Goal: Task Accomplishment & Management: Manage account settings

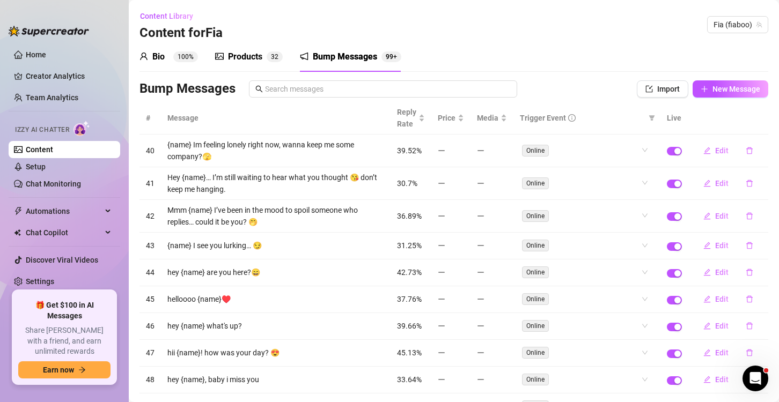
click at [268, 51] on span "3 2" at bounding box center [275, 56] width 16 height 11
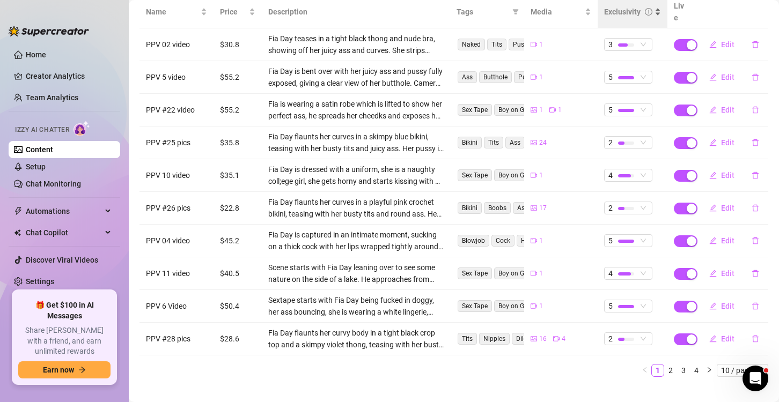
scroll to position [150, 0]
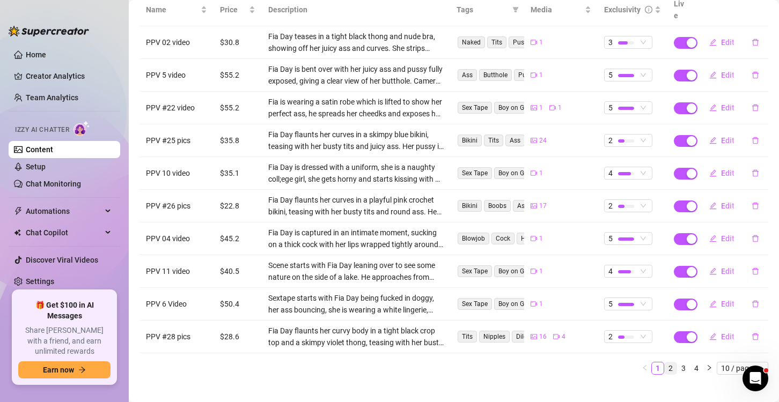
click at [664, 363] on link "2" at bounding box center [670, 369] width 12 height 12
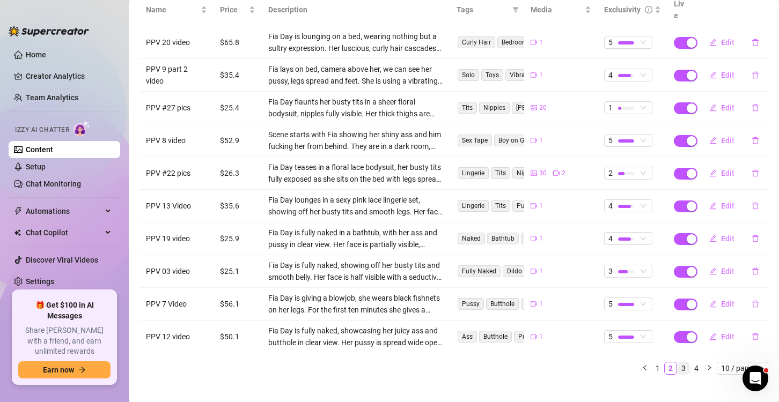
click at [677, 363] on link "3" at bounding box center [683, 369] width 12 height 12
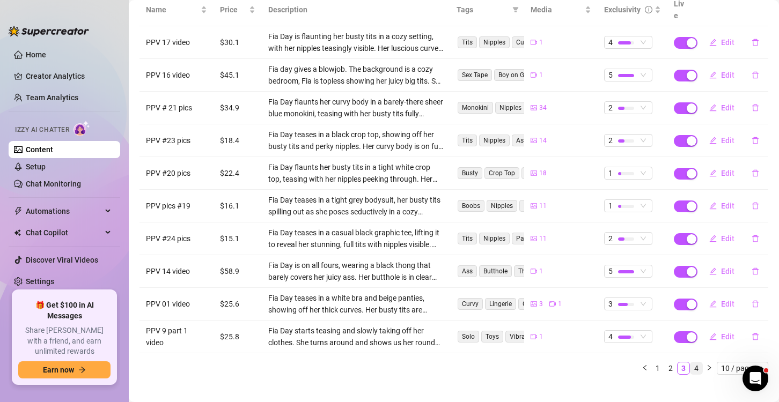
click at [690, 363] on link "4" at bounding box center [696, 369] width 12 height 12
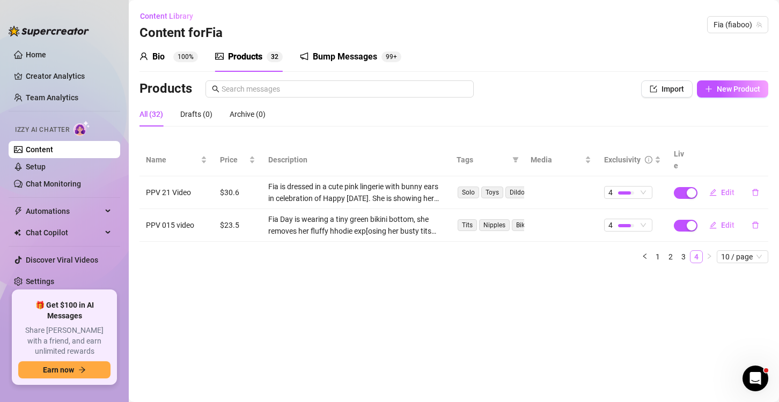
scroll to position [0, 0]
click at [689, 251] on link "3" at bounding box center [683, 257] width 12 height 12
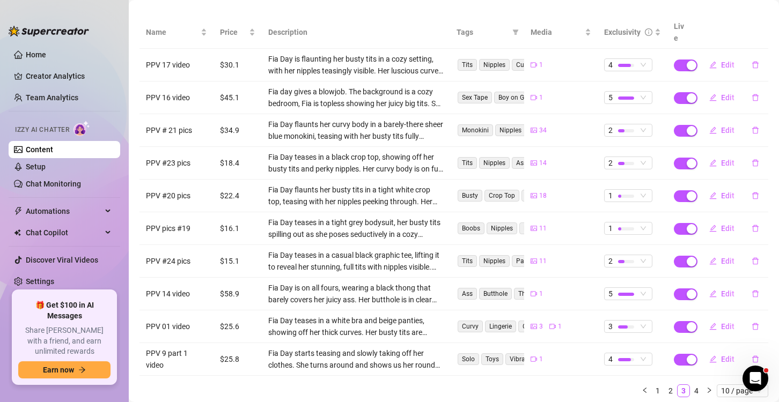
scroll to position [150, 0]
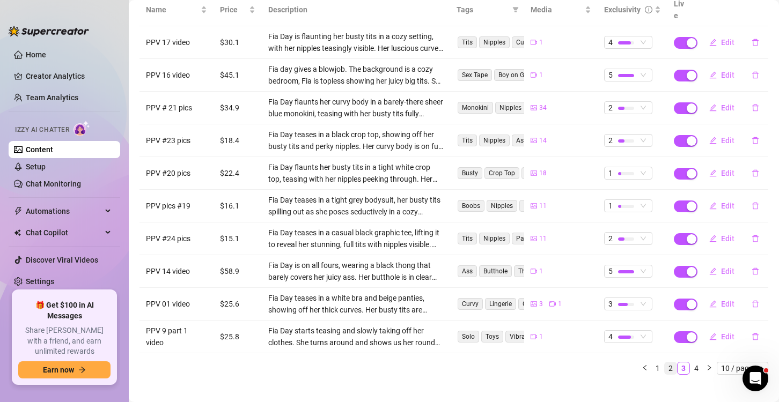
click at [664, 363] on link "2" at bounding box center [670, 369] width 12 height 12
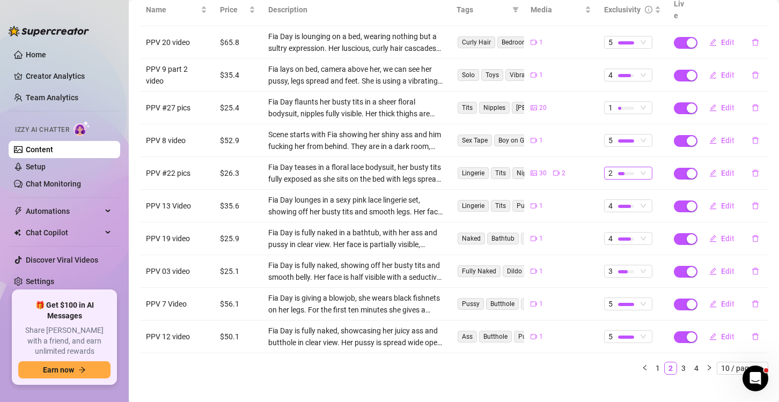
click at [618, 168] on div at bounding box center [626, 173] width 16 height 10
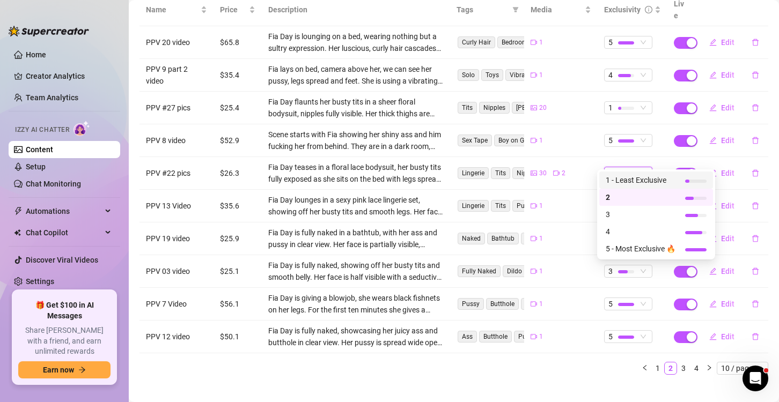
click at [624, 186] on div "1 - Least Exclusive" at bounding box center [656, 180] width 114 height 17
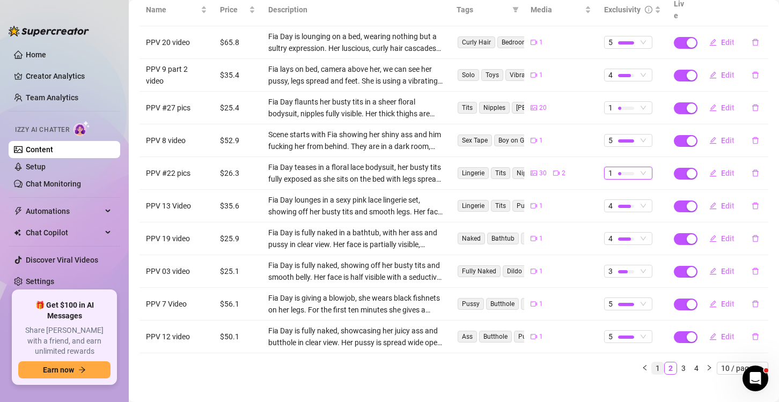
click at [652, 363] on link "1" at bounding box center [658, 369] width 12 height 12
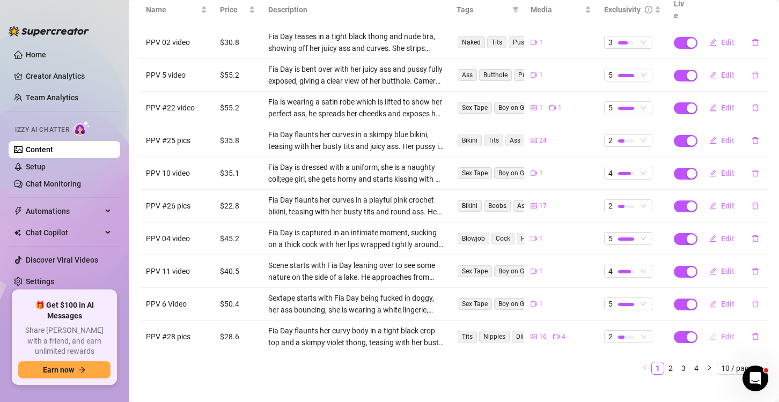
click at [727, 328] on button "Edit" at bounding box center [721, 336] width 42 height 17
type textarea "I’m flaunting my curves in a tight black crop top and the skimpiest violet thon…"
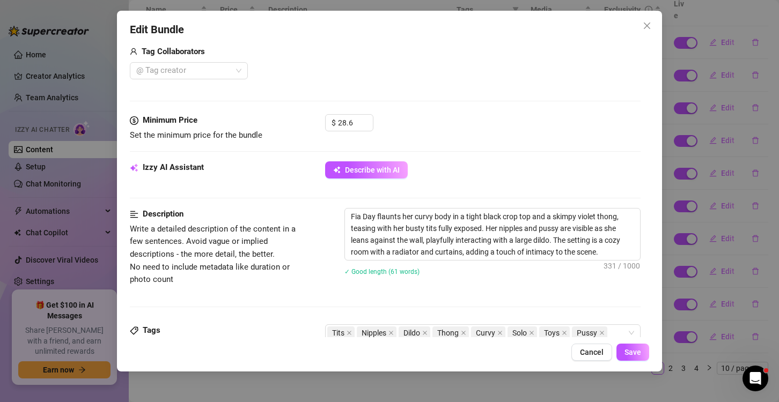
scroll to position [483, 0]
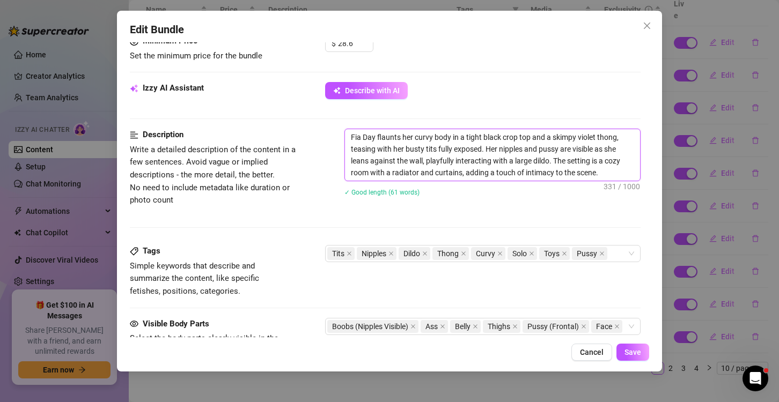
click at [551, 164] on textarea "Fia Day flaunts her curvy body in a tight black crop top and a skimpy violet th…" at bounding box center [492, 154] width 295 height 51
click at [549, 161] on textarea "Fia Day flaunts her curvy body in a tight black crop top and a skimpy violet th…" at bounding box center [492, 154] width 295 height 51
type textarea "Fia Day flaunts her curvy body in a tight black crop top and a skimpy violet th…"
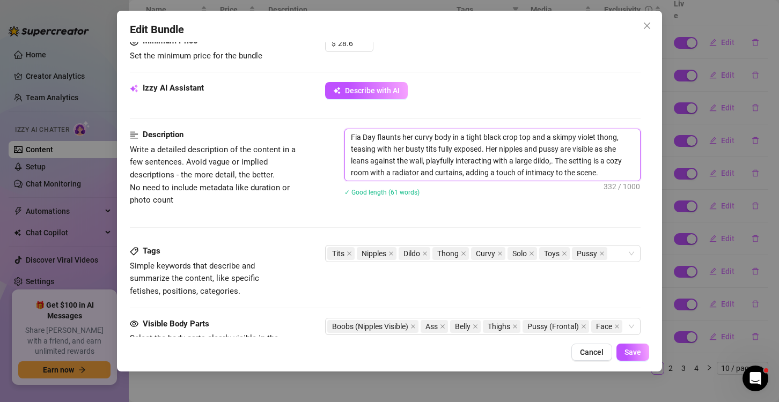
type textarea "Fia Day flaunts her curvy body in a tight black crop top and a skimpy violet th…"
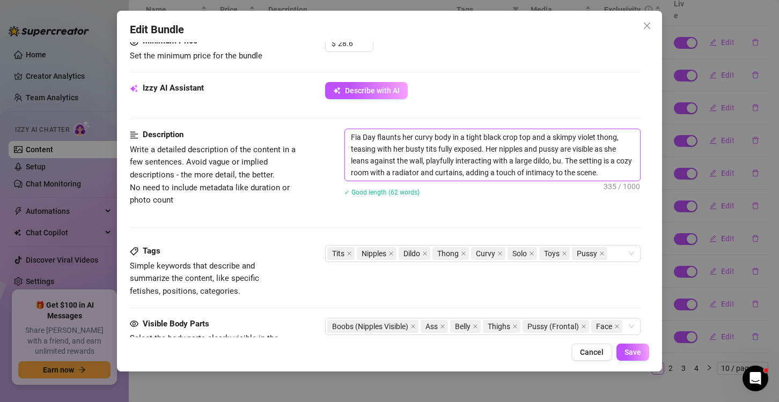
type textarea "Fia Day flaunts her curvy body in a tight black crop top and a skimpy violet th…"
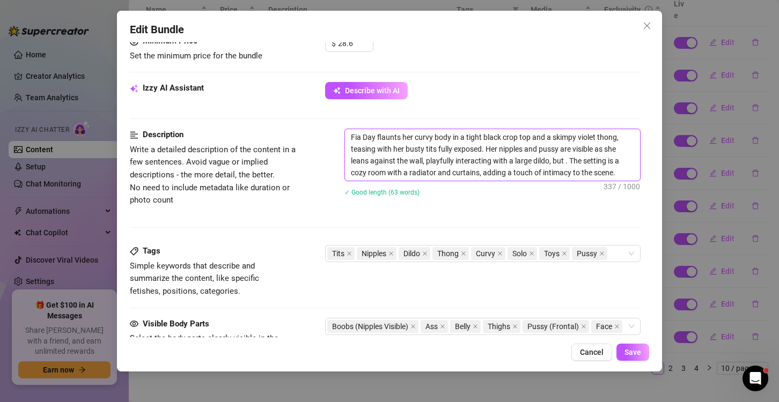
type textarea "Fia Day flaunts her curvy body in a tight black crop top and a skimpy violet th…"
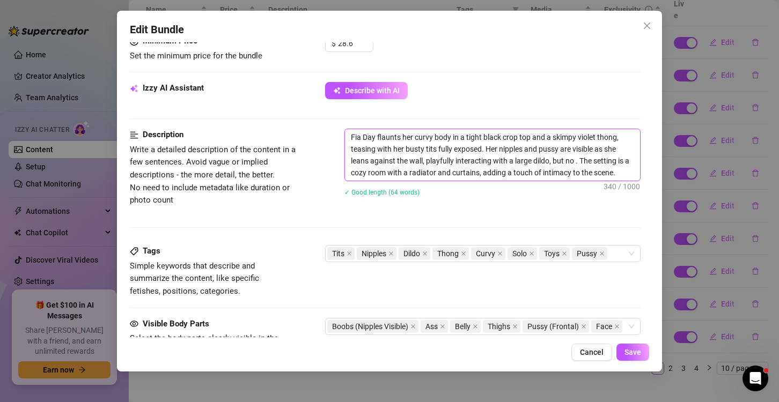
type textarea "Fia Day flaunts her curvy body in a tight black crop top and a skimpy violet th…"
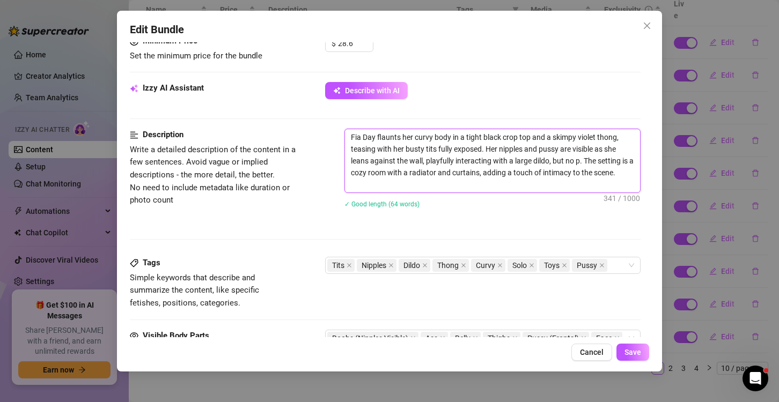
type textarea "Fia Day flaunts her curvy body in a tight black crop top and a skimpy violet th…"
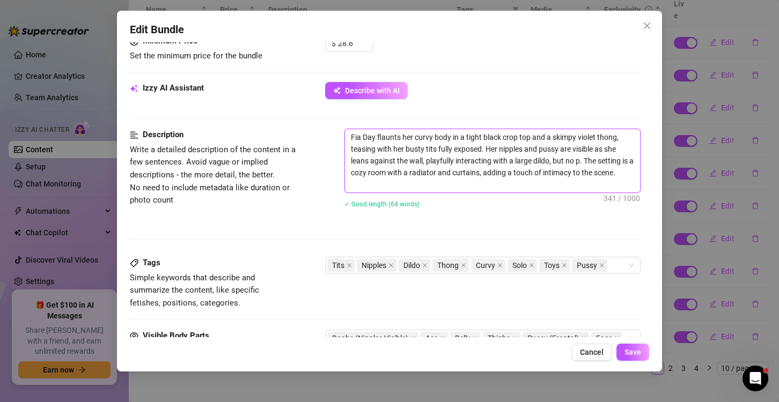
type textarea "Fia Day flaunts her curvy body in a tight black crop top and a skimpy violet th…"
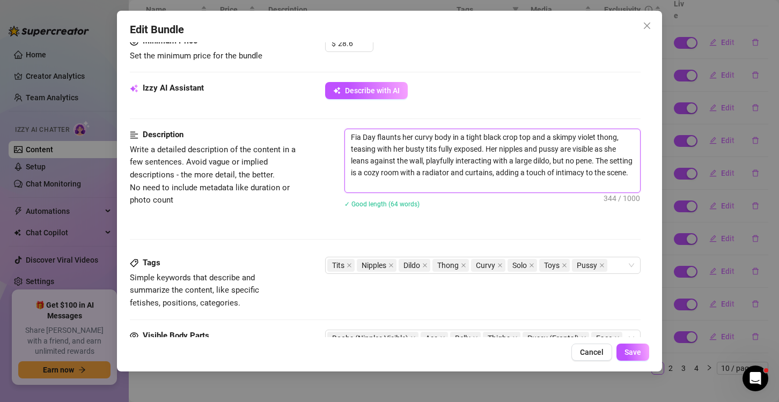
type textarea "Fia Day flaunts her curvy body in a tight black crop top and a skimpy violet th…"
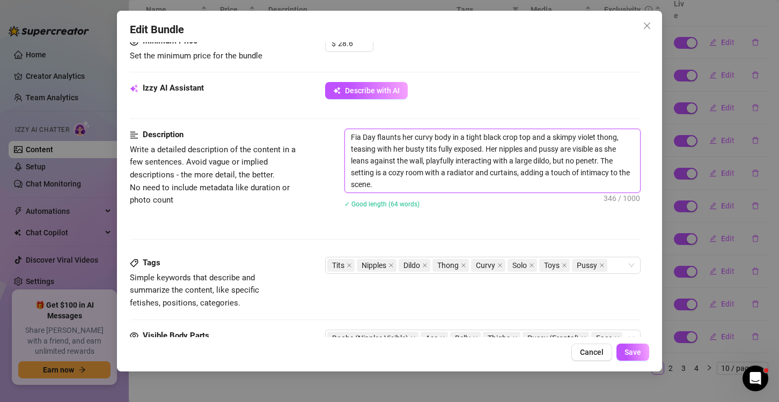
type textarea "Fia Day flaunts her curvy body in a tight black crop top and a skimpy violet th…"
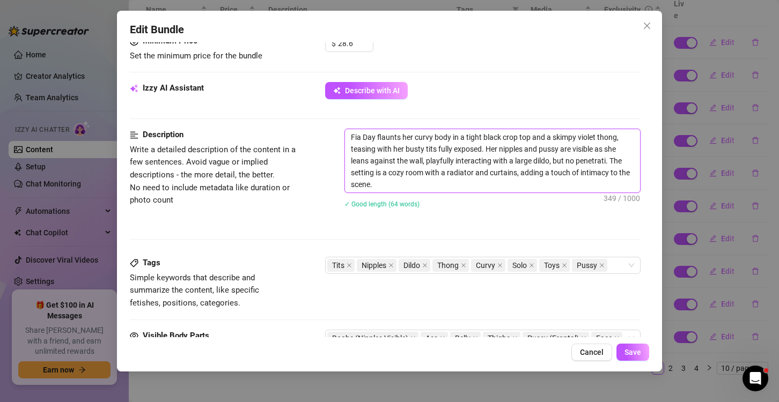
type textarea "Fia Day flaunts her curvy body in a tight black crop top and a skimpy violet th…"
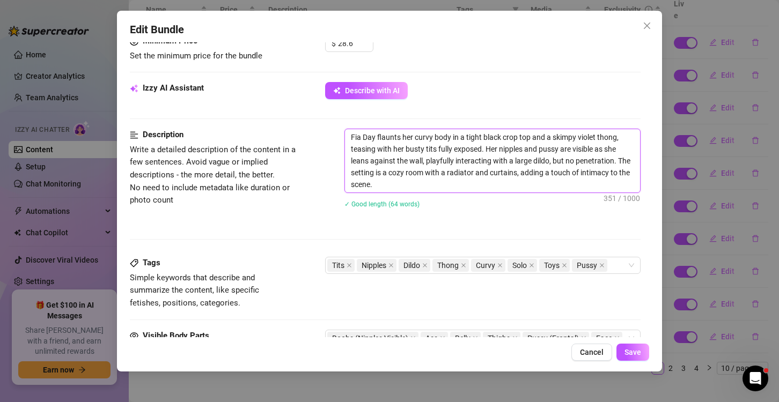
type textarea "Fia Day flaunts her curvy body in a tight black crop top and a skimpy violet th…"
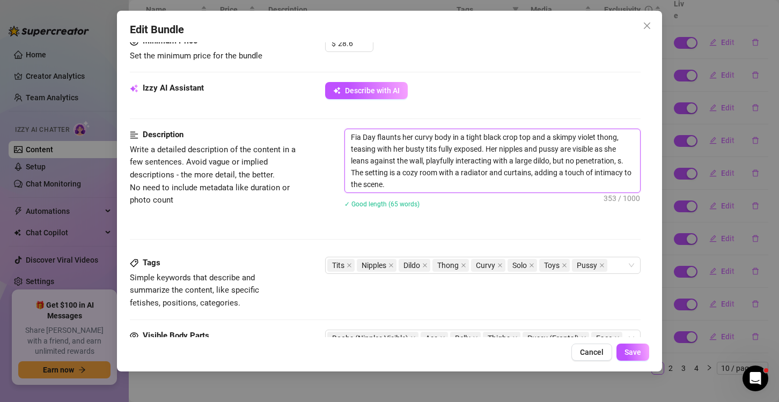
type textarea "Fia Day flaunts her curvy body in a tight black crop top and a skimpy violet th…"
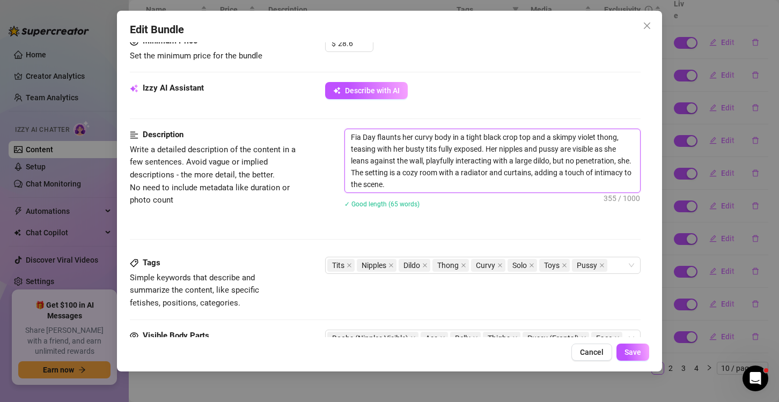
type textarea "Fia Day flaunts her curvy body in a tight black crop top and a skimpy violet th…"
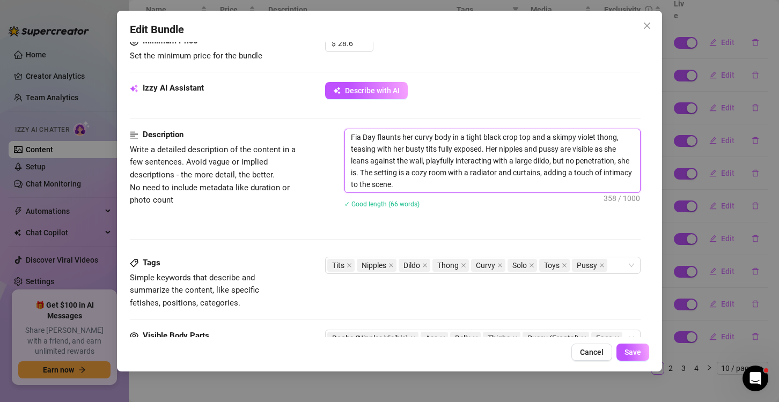
type textarea "Fia Day flaunts her curvy body in a tight black crop top and a skimpy violet th…"
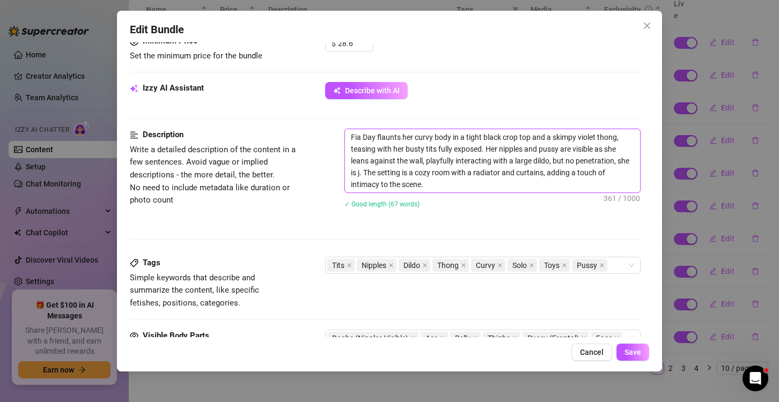
type textarea "Fia Day flaunts her curvy body in a tight black crop top and a skimpy violet th…"
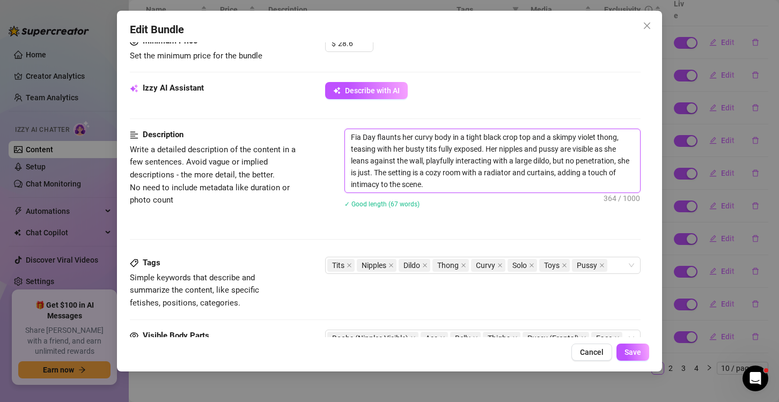
type textarea "Fia Day flaunts her curvy body in a tight black crop top and a skimpy violet th…"
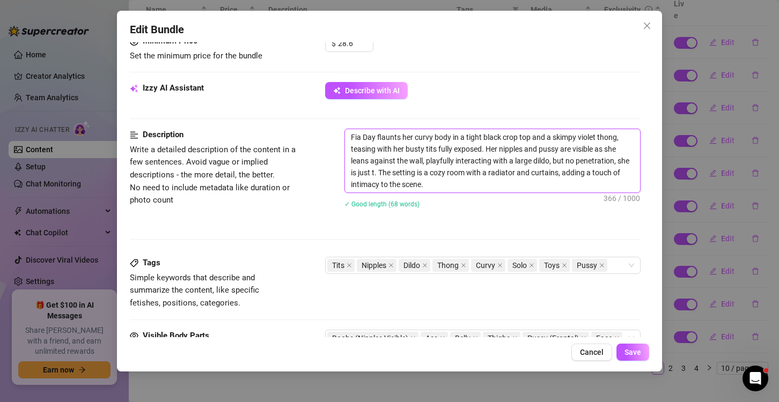
type textarea "Fia Day flaunts her curvy body in a tight black crop top and a skimpy violet th…"
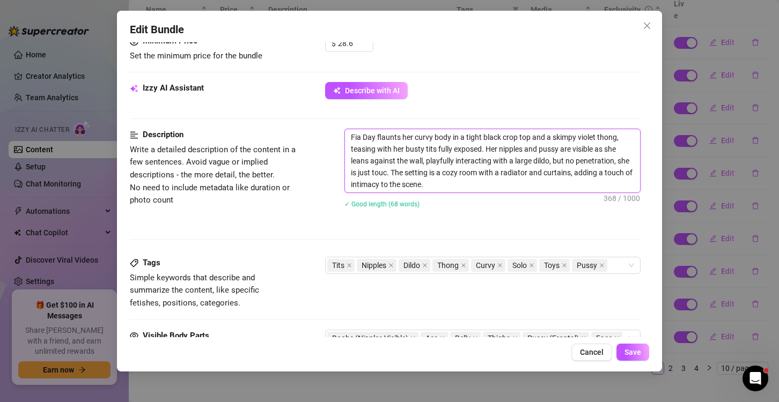
type textarea "Fia Day flaunts her curvy body in a tight black crop top and a skimpy violet th…"
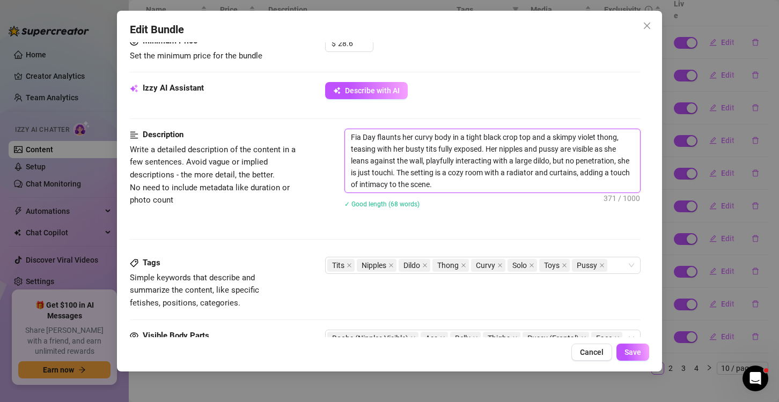
type textarea "Fia Day flaunts her curvy body in a tight black crop top and a skimpy violet th…"
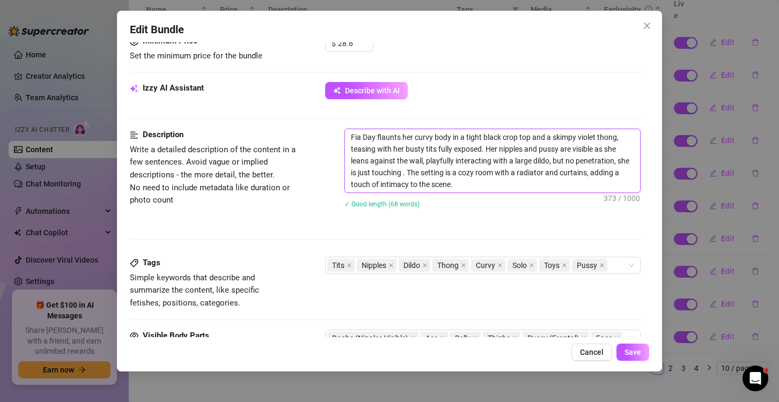
type textarea "Fia Day flaunts her curvy body in a tight black crop top and a skimpy violet th…"
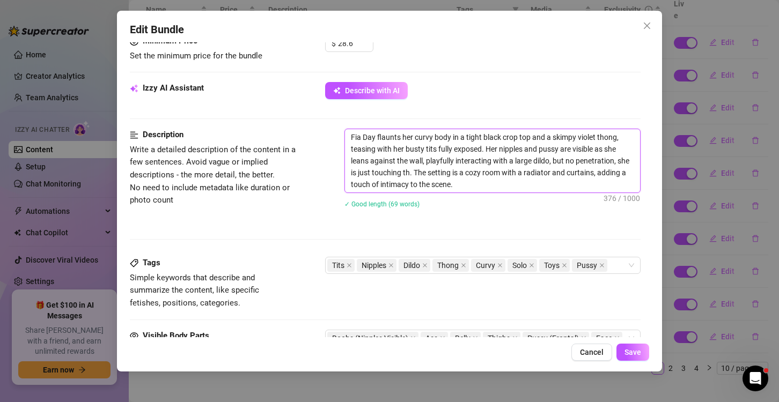
type textarea "Fia Day flaunts her curvy body in a tight black crop top and a skimpy violet th…"
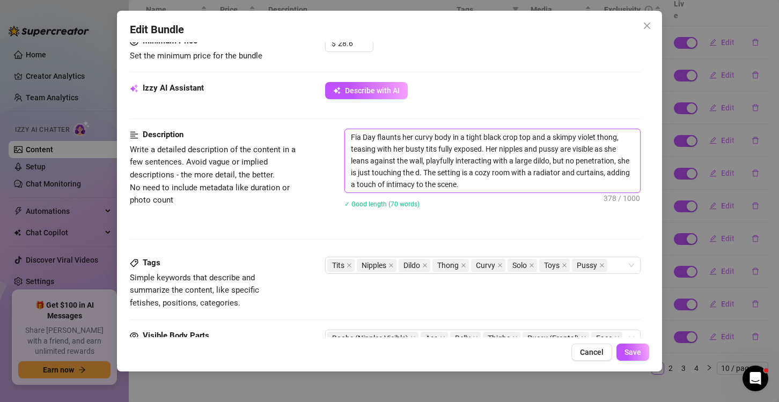
type textarea "Fia Day flaunts her curvy body in a tight black crop top and a skimpy violet th…"
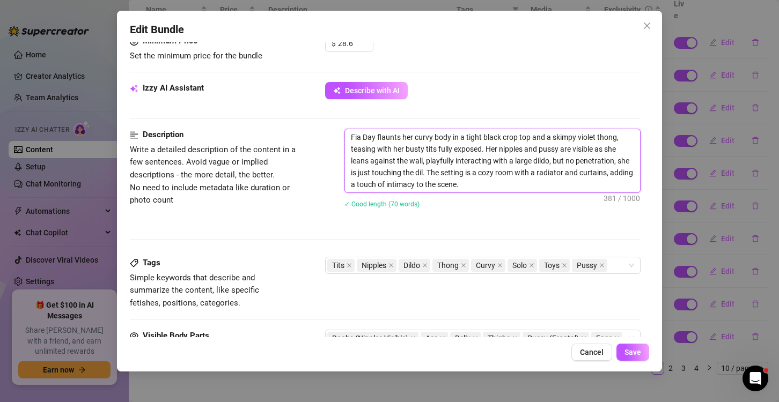
type textarea "Fia Day flaunts her curvy body in a tight black crop top and a skimpy violet th…"
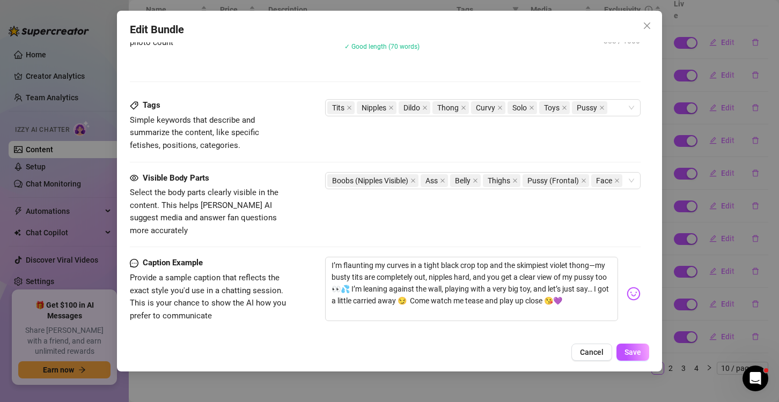
scroll to position [644, 0]
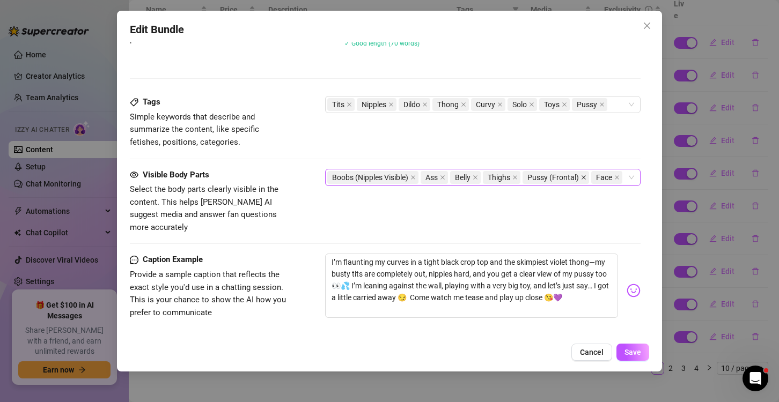
click at [586, 179] on span at bounding box center [583, 178] width 5 height 12
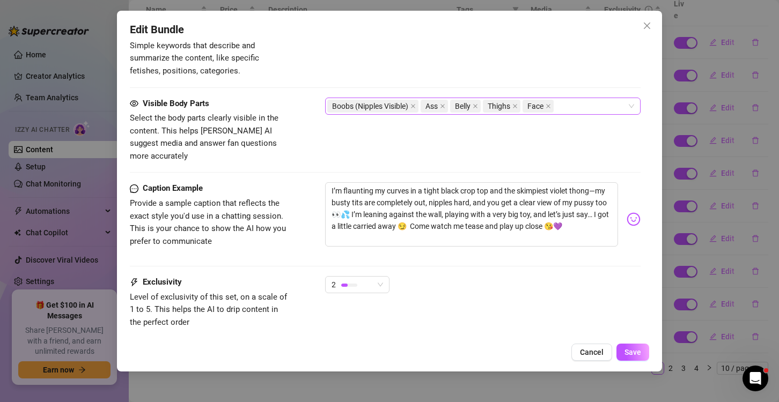
scroll to position [751, 0]
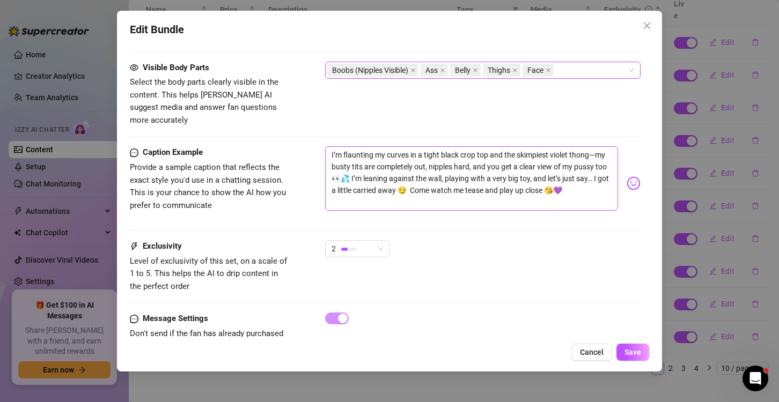
type textarea "Fia Day flaunts her curvy body in a tight black crop top and a skimpy violet th…"
click at [359, 167] on textarea "I’m flaunting my curves in a tight black crop top and the skimpiest violet thon…" at bounding box center [471, 178] width 293 height 64
drag, startPoint x: 366, startPoint y: 161, endPoint x: 487, endPoint y: 159, distance: 120.7
click at [485, 158] on textarea "I’m flaunting my curves in a tight black crop top and the skimpiest violet thon…" at bounding box center [471, 178] width 293 height 64
type textarea "I’m flaunting my curves in a tight black crop top and the skimpiest violet thon…"
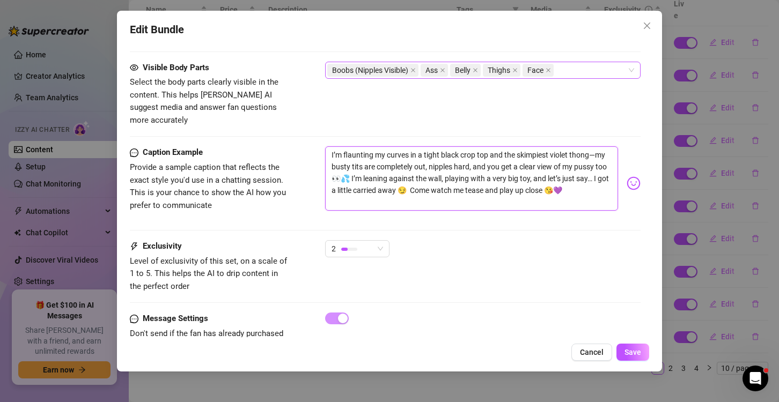
type textarea "I’m flaunting my curves in a tight black crop top and the skimpiest violet thon…"
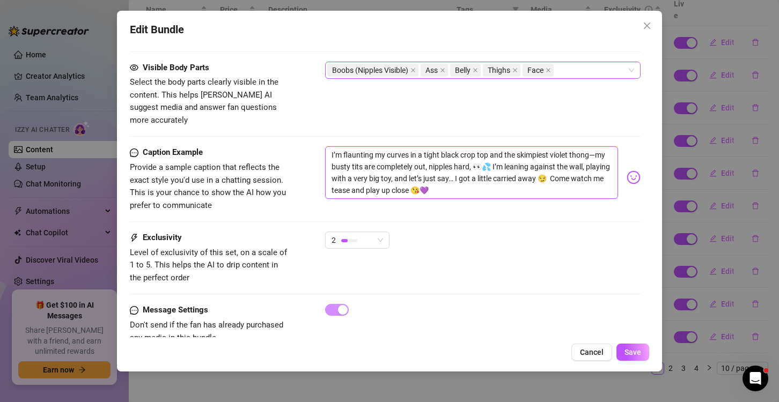
drag, startPoint x: 564, startPoint y: 165, endPoint x: 420, endPoint y: 161, distance: 144.3
click at [420, 161] on textarea "I’m flaunting my curves in a tight black crop top and the skimpiest violet thon…" at bounding box center [471, 172] width 293 height 53
type textarea "I’m flaunting my curves in a tight black crop top and the skimpiest violet thon…"
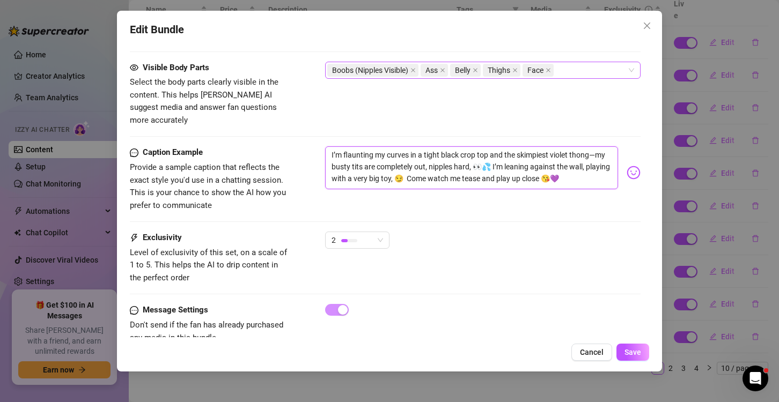
type textarea "I’m flaunting my curves in a tight black crop top and the skimpiest violet thon…"
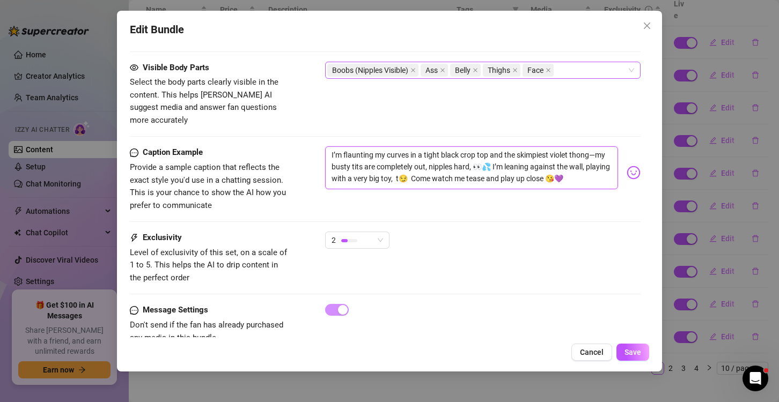
type textarea "I’m flaunting my curves in a tight black crop top and the skimpiest violet thon…"
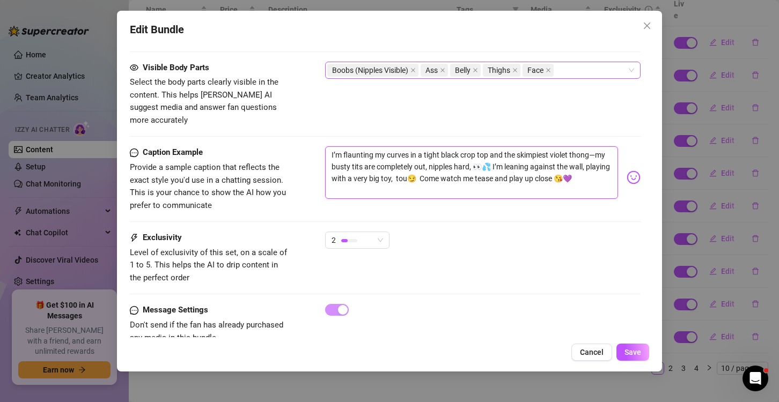
type textarea "I’m flaunting my curves in a tight black crop top and the skimpiest violet thon…"
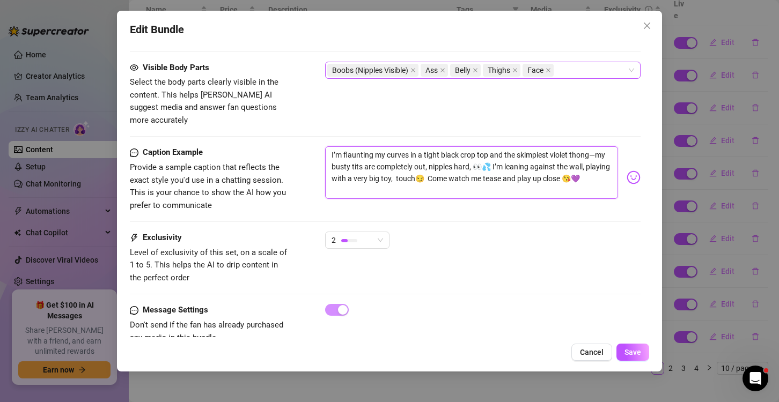
type textarea "I’m flaunting my curves in a tight black crop top and the skimpiest violet thon…"
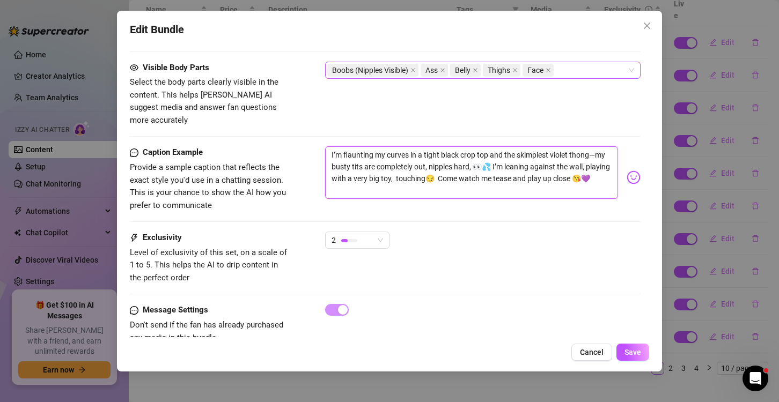
type textarea "I’m flaunting my curves in a tight black crop top and the skimpiest violet thon…"
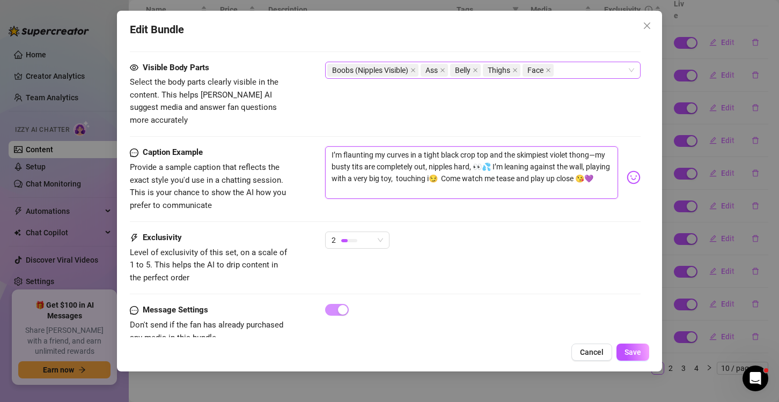
type textarea "I’m flaunting my curves in a tight black crop top and the skimpiest violet thon…"
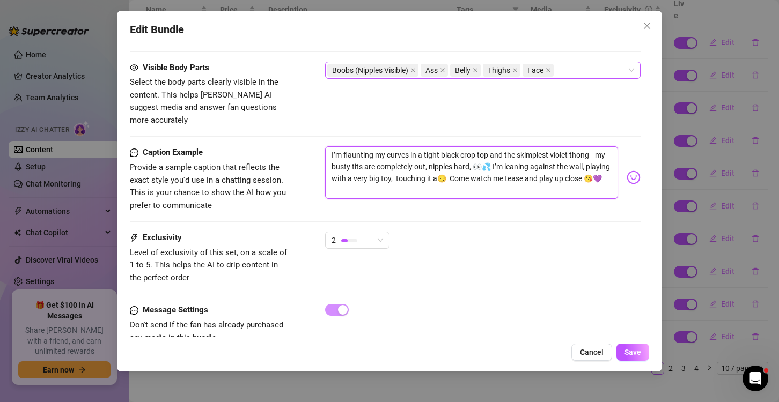
type textarea "I’m flaunting my curves in a tight black crop top and the skimpiest violet thon…"
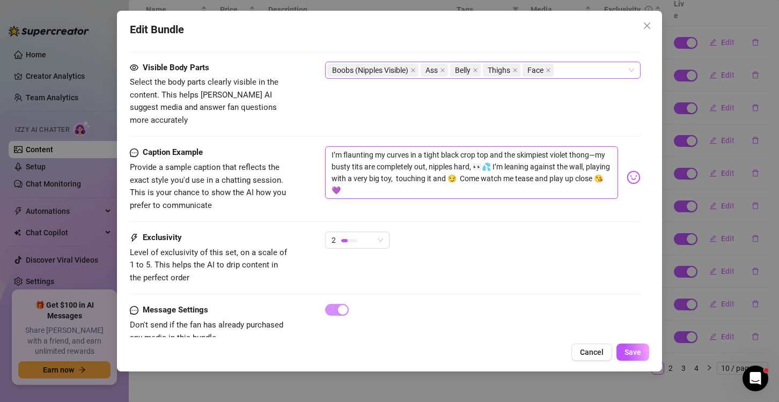
type textarea "I’m flaunting my curves in a tight black crop top and the skimpiest violet thon…"
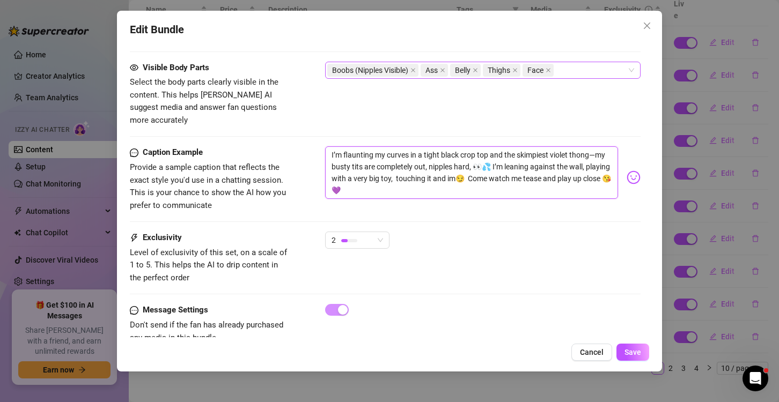
type textarea "I’m flaunting my curves in a tight black crop top and the skimpiest violet thon…"
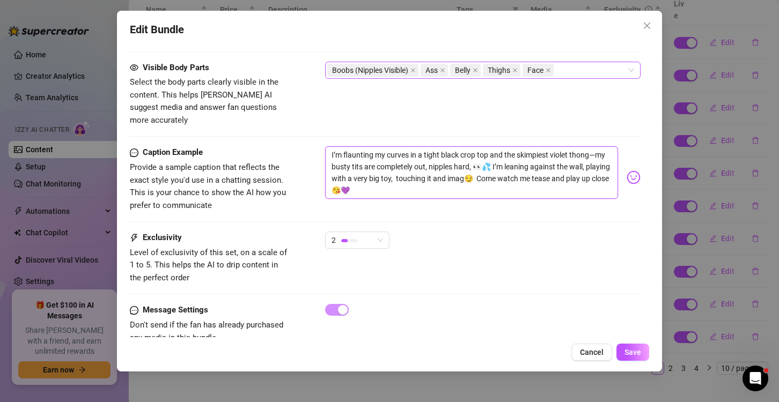
type textarea "I’m flaunting my curves in a tight black crop top and the skimpiest violet thon…"
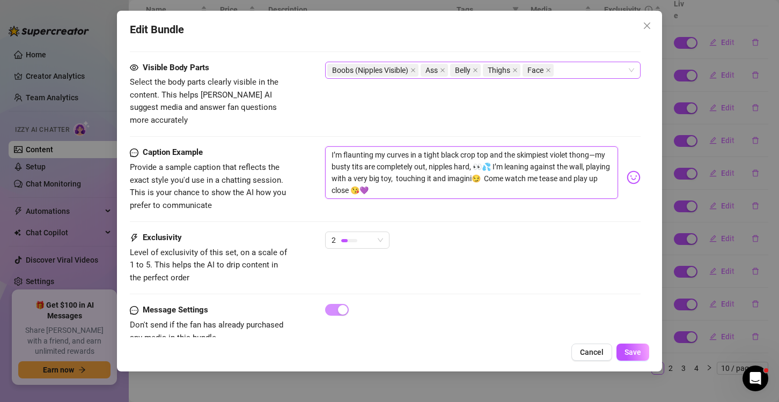
type textarea "I’m flaunting my curves in a tight black crop top and the skimpiest violet thon…"
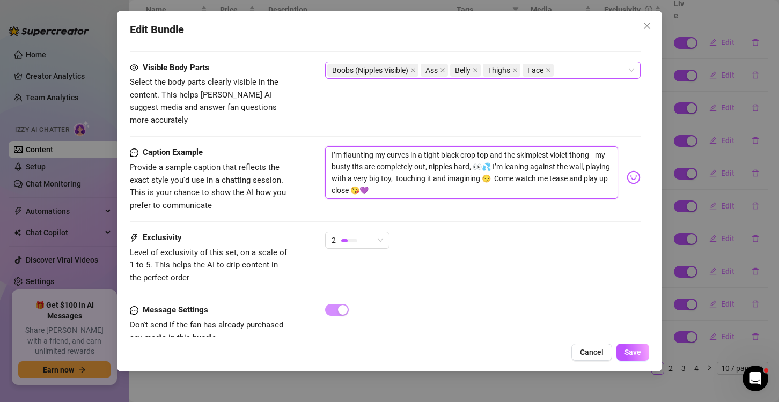
type textarea "I’m flaunting my curves in a tight black crop top and the skimpiest violet thon…"
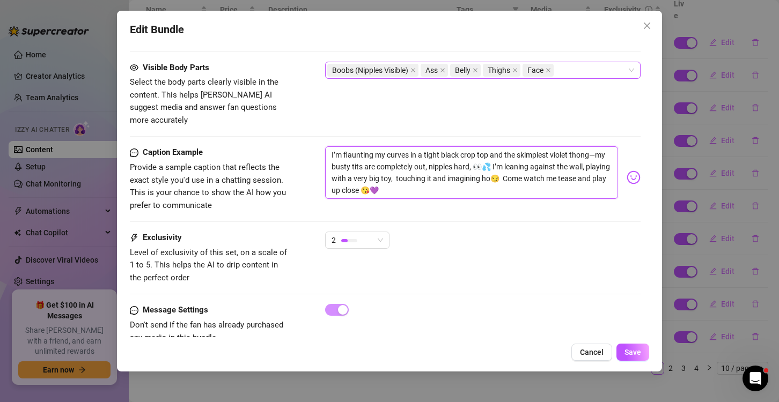
type textarea "I’m flaunting my curves in a tight black crop top and the skimpiest violet thon…"
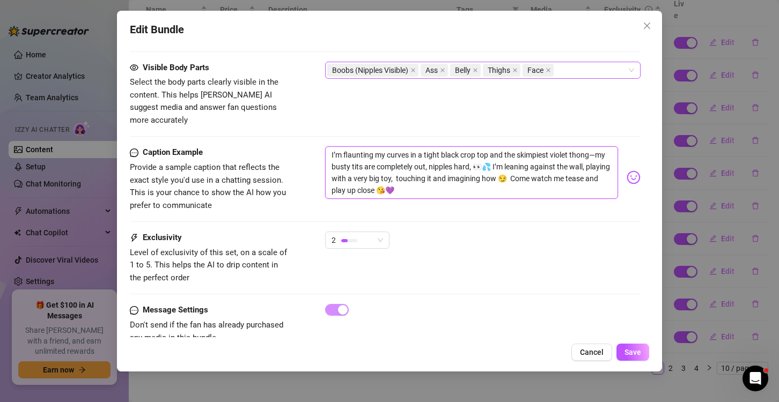
type textarea "I’m flaunting my curves in a tight black crop top and the skimpiest violet thon…"
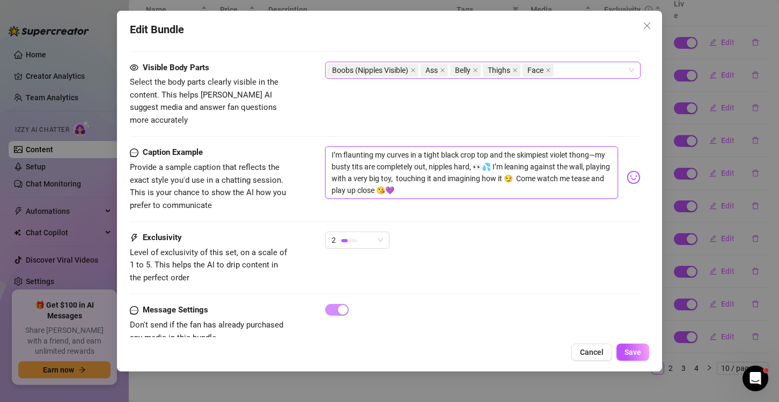
type textarea "I’m flaunting my curves in a tight black crop top and the skimpiest violet thon…"
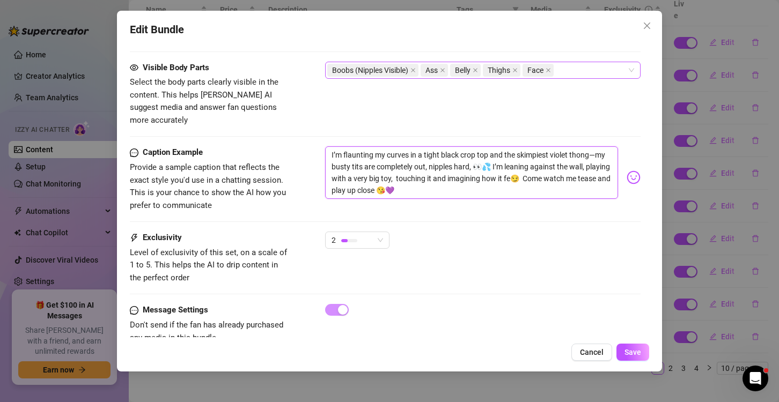
type textarea "I’m flaunting my curves in a tight black crop top and the skimpiest violet thon…"
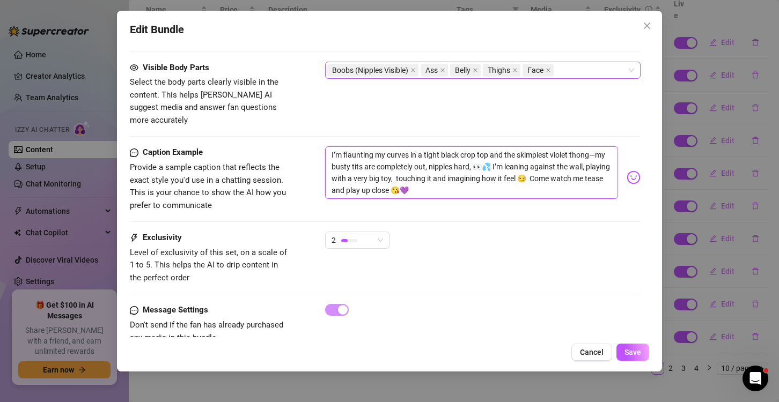
type textarea "I’m flaunting my curves in a tight black crop top and the skimpiest violet thon…"
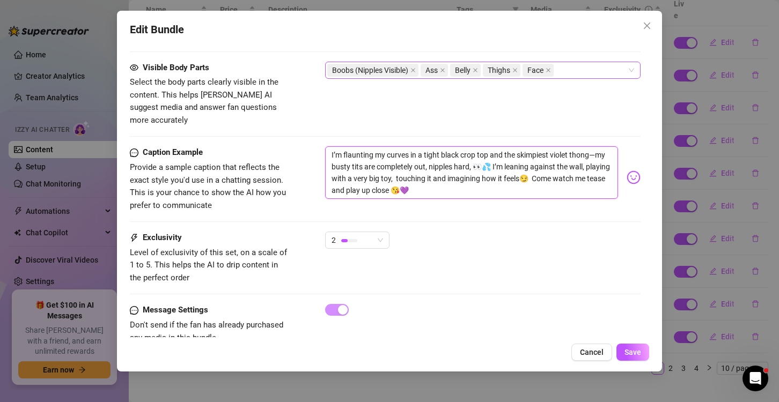
type textarea "I’m flaunting my curves in a tight black crop top and the skimpiest violet thon…"
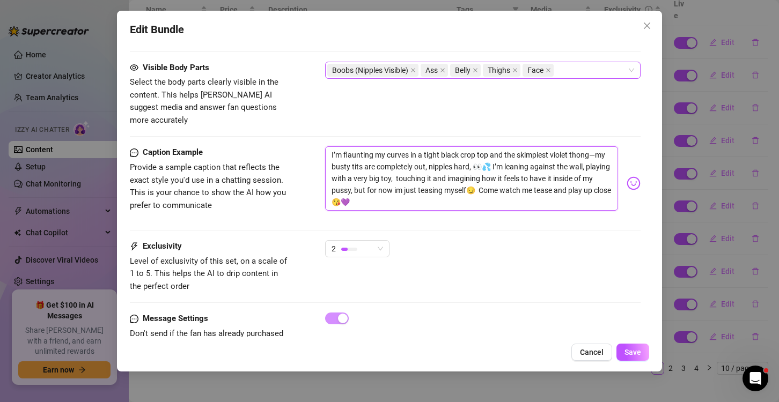
drag, startPoint x: 371, startPoint y: 187, endPoint x: 357, endPoint y: 187, distance: 13.9
click at [354, 186] on textarea "I’m flaunting my curves in a tight black crop top and the skimpiest violet thon…" at bounding box center [471, 178] width 293 height 64
click at [375, 188] on textarea "I’m flaunting my curves in a tight black crop top and the skimpiest violet thon…" at bounding box center [471, 178] width 293 height 64
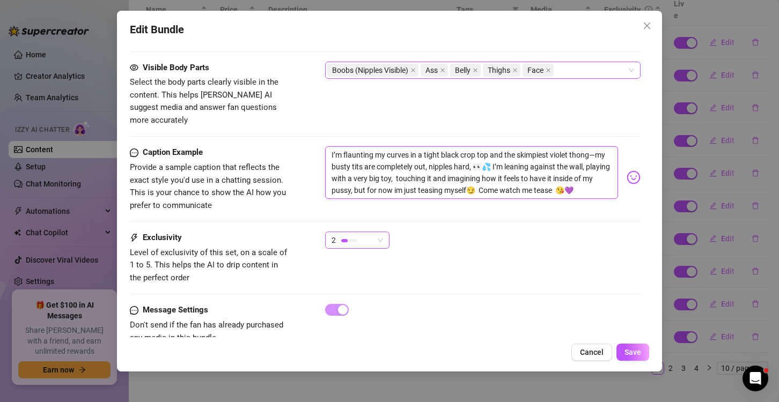
click at [375, 232] on span "2" at bounding box center [356, 240] width 51 height 16
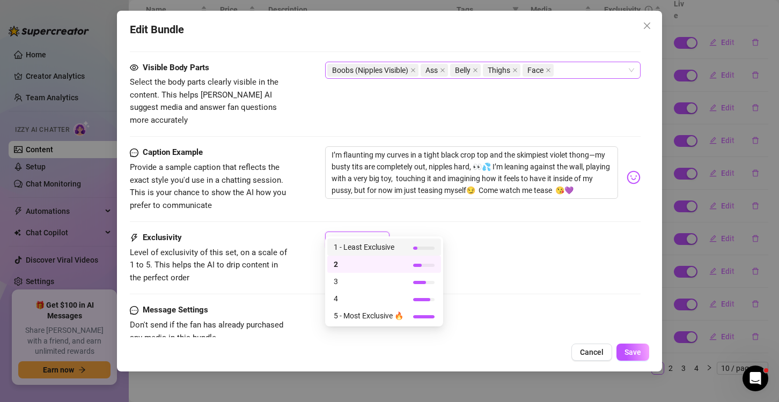
click at [385, 249] on span "1 - Least Exclusive" at bounding box center [369, 247] width 70 height 12
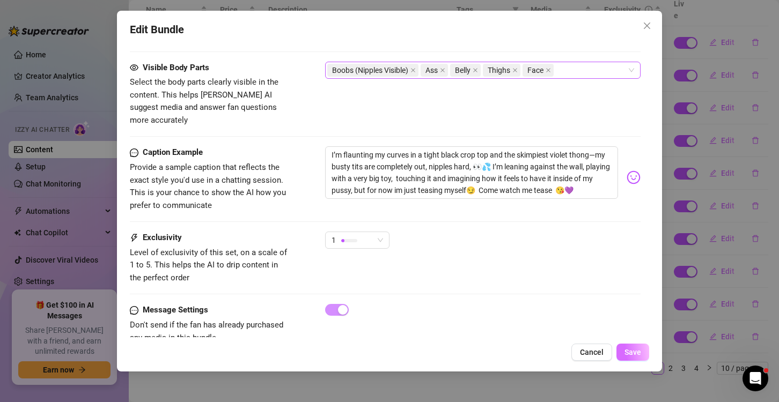
click at [633, 358] on button "Save" at bounding box center [632, 352] width 33 height 17
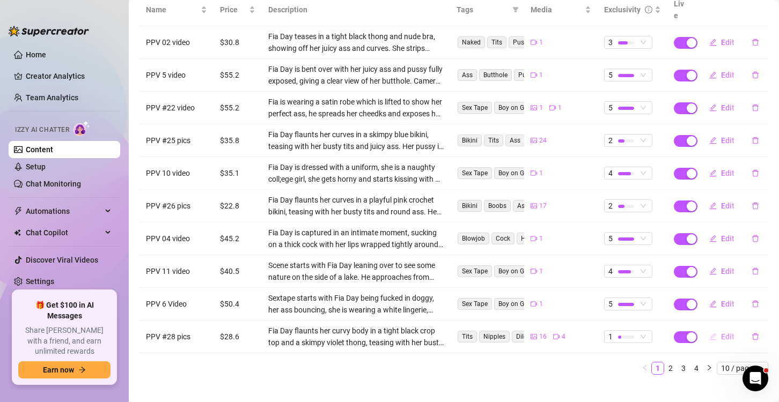
click at [701, 328] on button "Edit" at bounding box center [721, 336] width 42 height 17
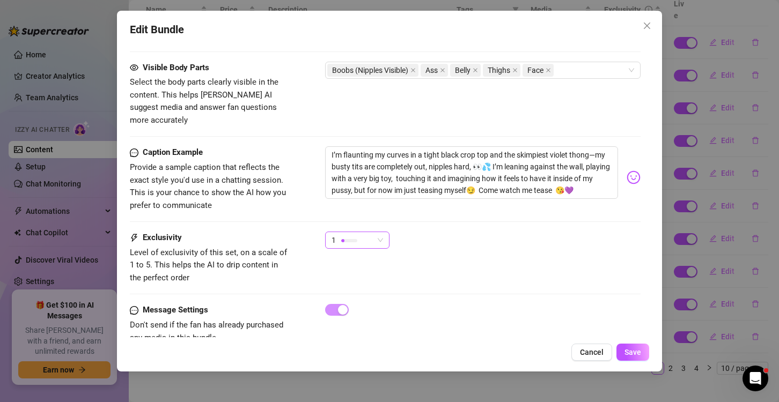
click at [359, 232] on div "1" at bounding box center [352, 240] width 42 height 16
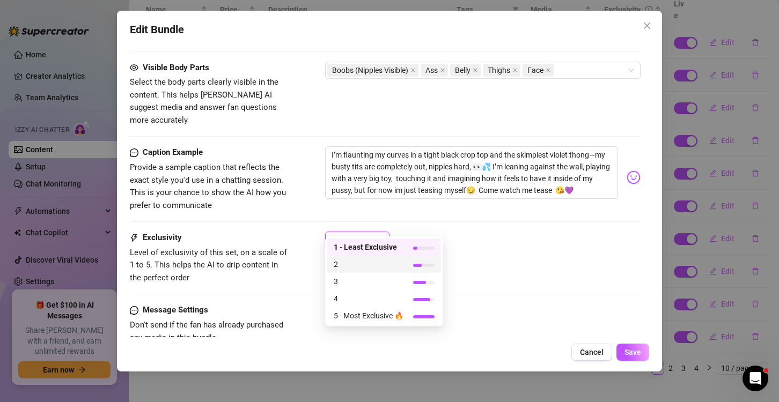
click at [356, 262] on span "2" at bounding box center [369, 264] width 70 height 12
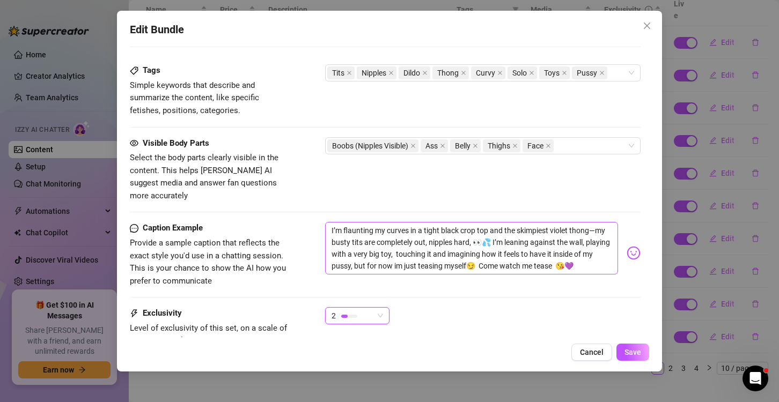
scroll to position [548, 0]
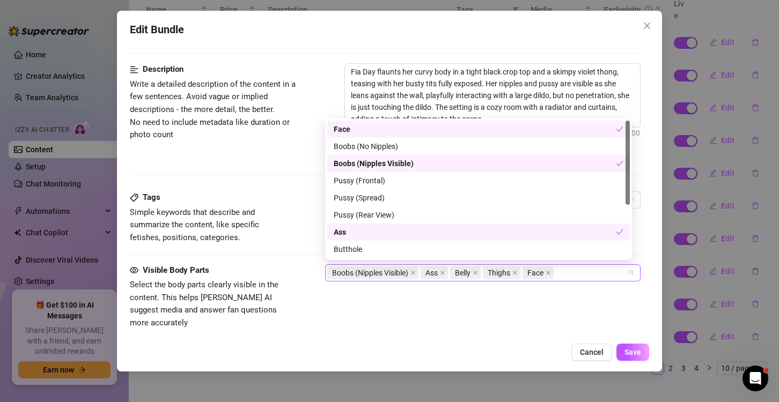
click at [569, 275] on div "Boobs (Nipples Visible) Ass Belly Thighs Face" at bounding box center [477, 272] width 300 height 15
click at [401, 180] on div "Pussy (Frontal)" at bounding box center [479, 181] width 290 height 12
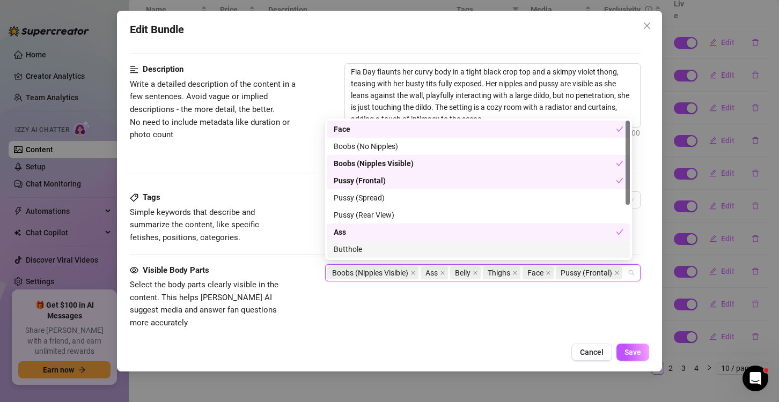
click at [508, 314] on div "Visible Body Parts Select the body parts clearly visible in the content. This h…" at bounding box center [385, 296] width 511 height 65
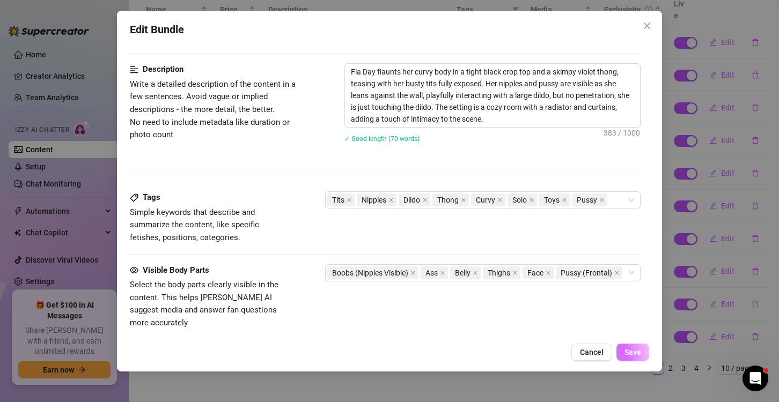
click at [637, 350] on span "Save" at bounding box center [632, 352] width 17 height 9
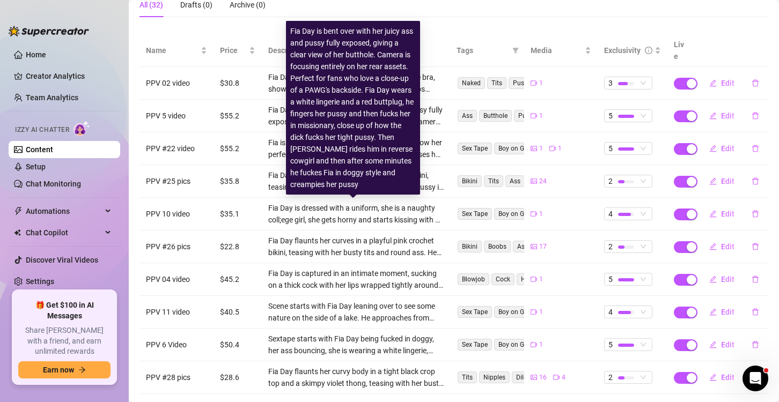
scroll to position [150, 0]
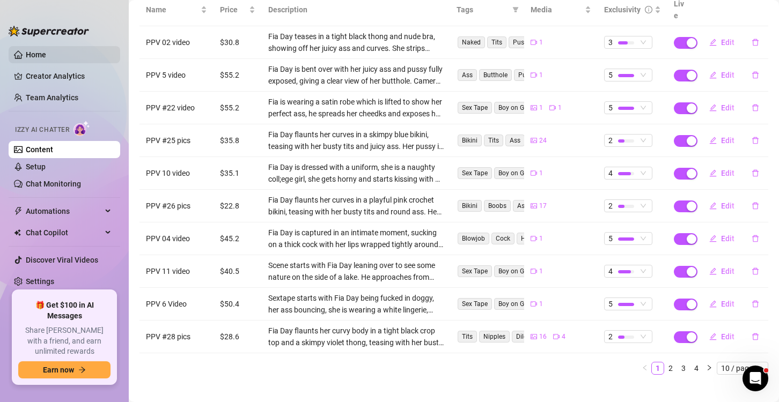
click at [27, 50] on link "Home" at bounding box center [36, 54] width 20 height 9
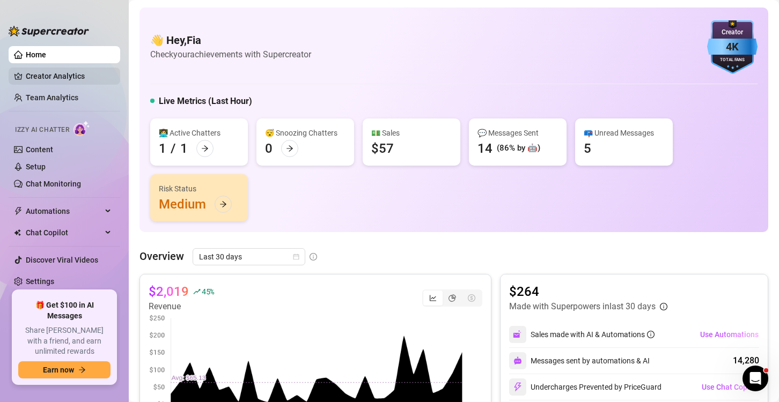
click at [90, 77] on link "Creator Analytics" at bounding box center [69, 76] width 86 height 17
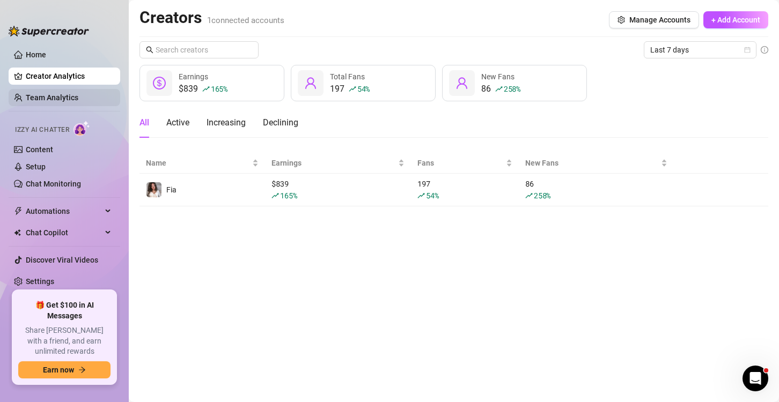
click at [78, 98] on link "Team Analytics" at bounding box center [52, 97] width 53 height 9
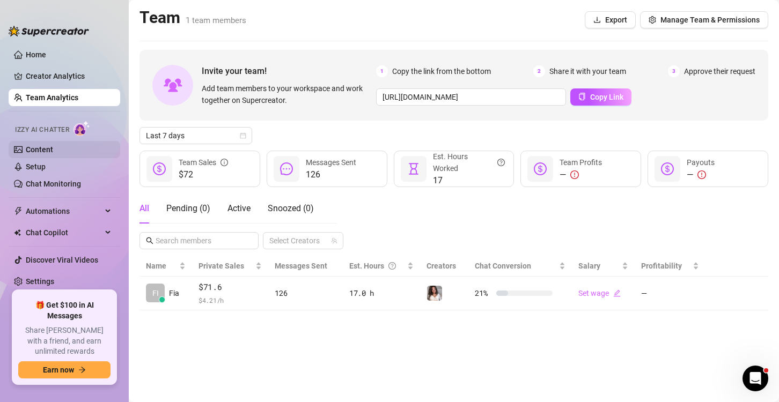
click at [53, 149] on link "Content" at bounding box center [39, 149] width 27 height 9
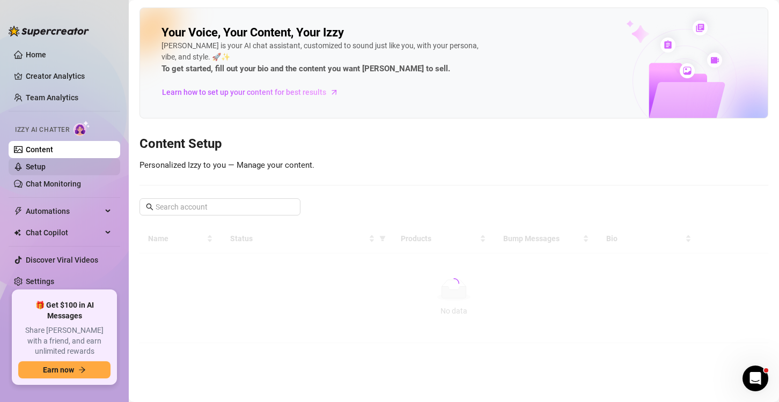
click at [46, 171] on link "Setup" at bounding box center [36, 166] width 20 height 9
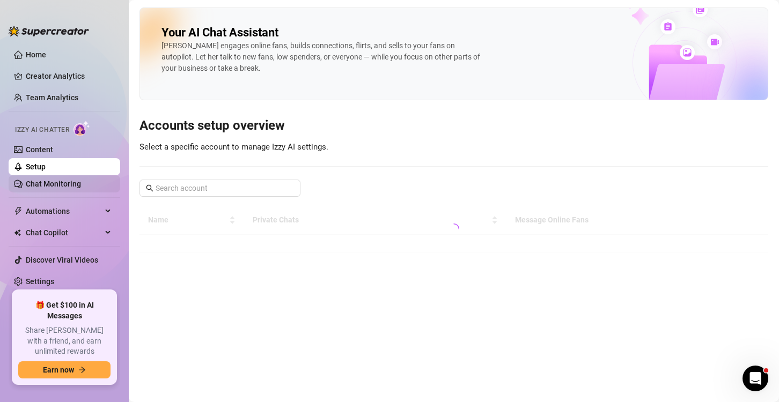
click at [66, 184] on link "Chat Monitoring" at bounding box center [53, 184] width 55 height 9
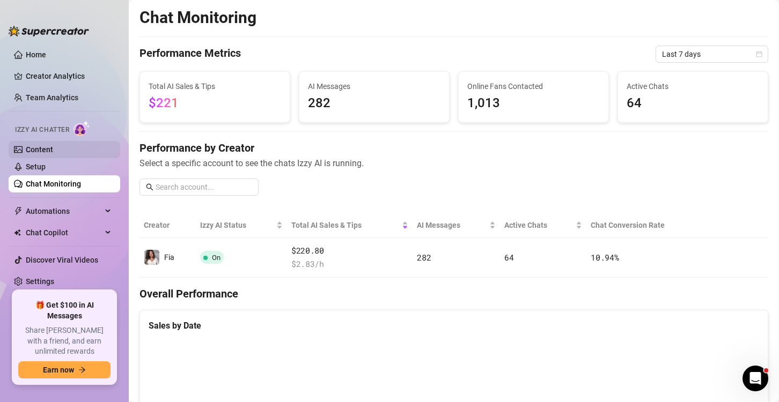
click at [53, 145] on link "Content" at bounding box center [39, 149] width 27 height 9
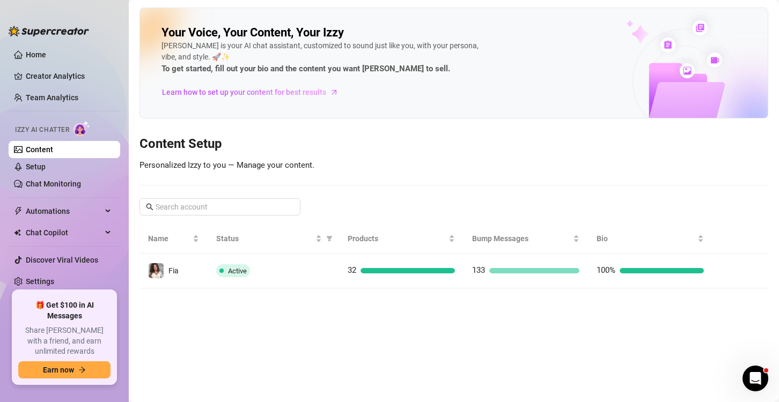
click at [738, 264] on div at bounding box center [740, 270] width 39 height 17
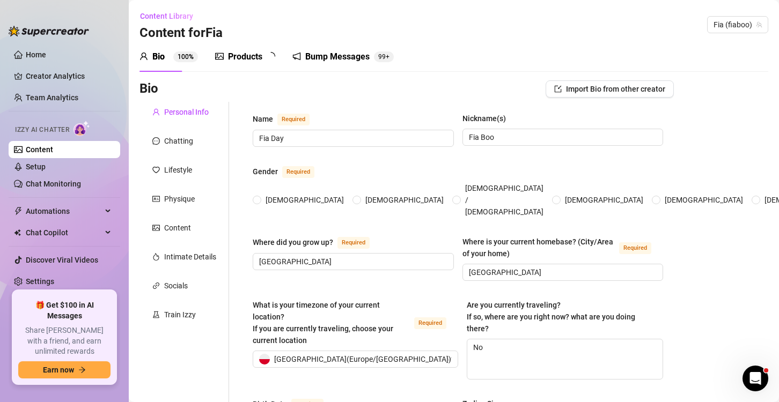
radio input "true"
type input "October 31st, 2006"
click at [228, 39] on div "Content Library Content for Fia Fia (fiaboo)" at bounding box center [453, 25] width 629 height 34
click at [239, 56] on div "Products" at bounding box center [245, 56] width 34 height 13
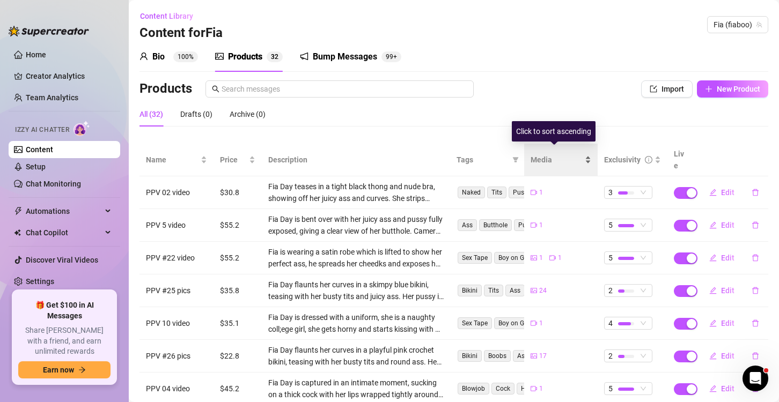
click at [542, 154] on span "Media" at bounding box center [556, 160] width 53 height 12
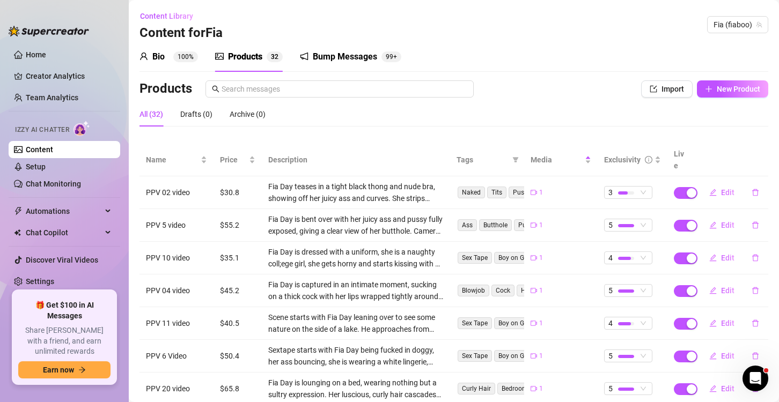
click at [474, 154] on span "Tags" at bounding box center [481, 160] width 51 height 12
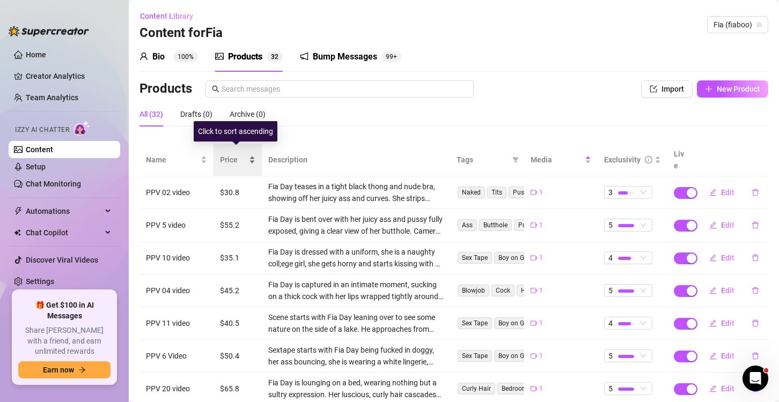
click at [236, 154] on span "Price" at bounding box center [233, 160] width 27 height 12
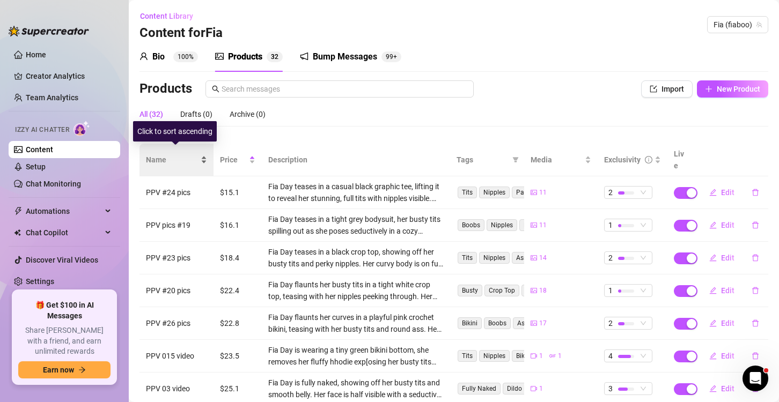
click at [184, 154] on span "Name" at bounding box center [172, 160] width 53 height 12
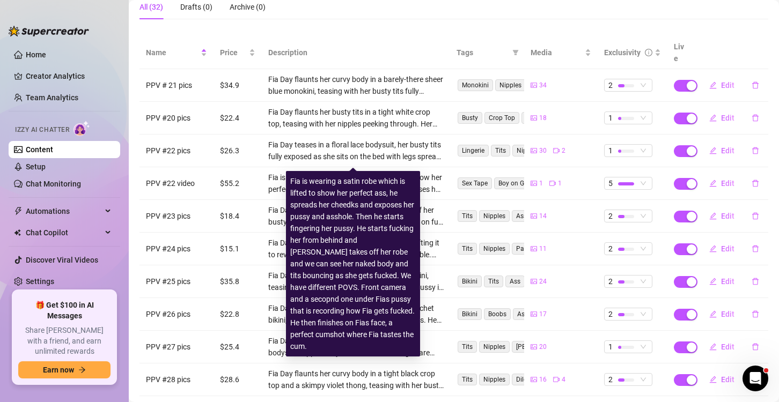
scroll to position [150, 0]
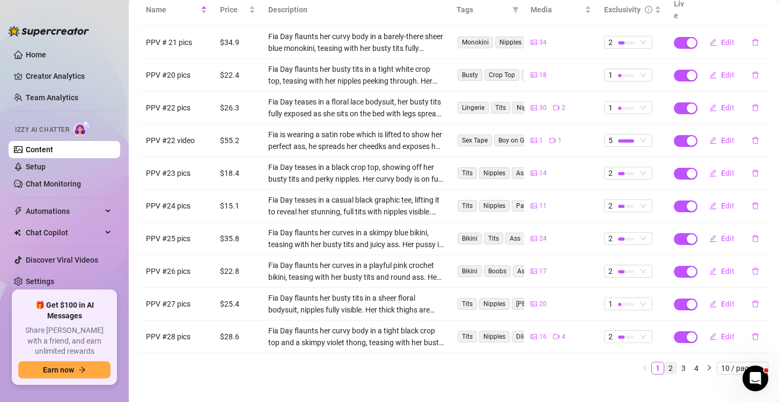
click at [664, 363] on link "2" at bounding box center [670, 369] width 12 height 12
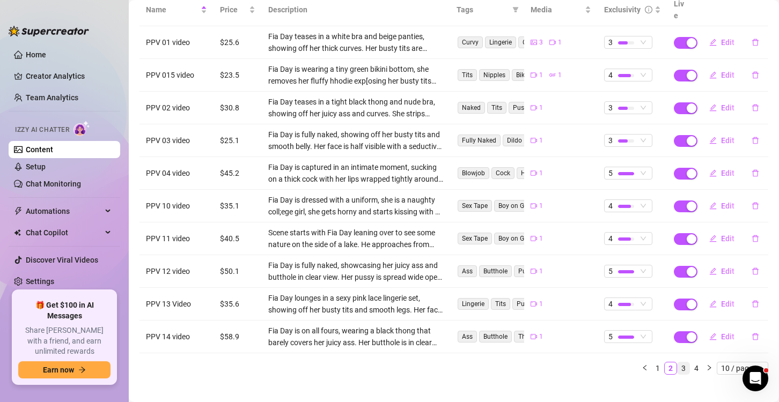
click at [677, 363] on link "3" at bounding box center [683, 369] width 12 height 12
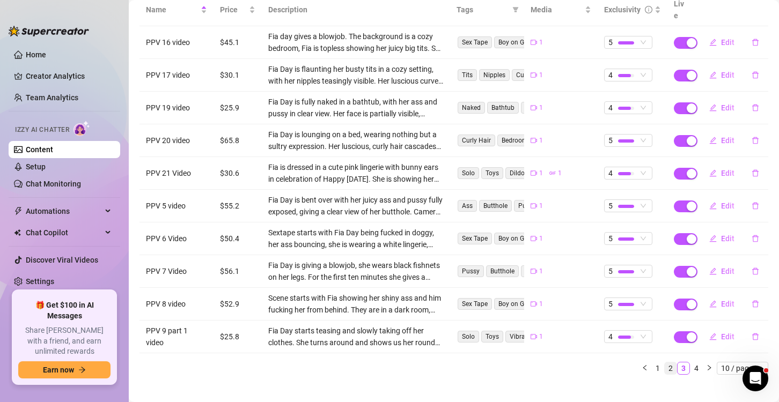
click at [664, 363] on link "2" at bounding box center [670, 369] width 12 height 12
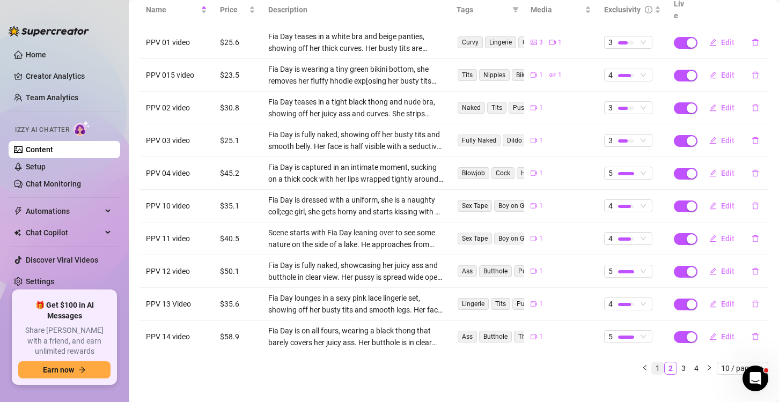
click at [652, 363] on link "1" at bounding box center [658, 369] width 12 height 12
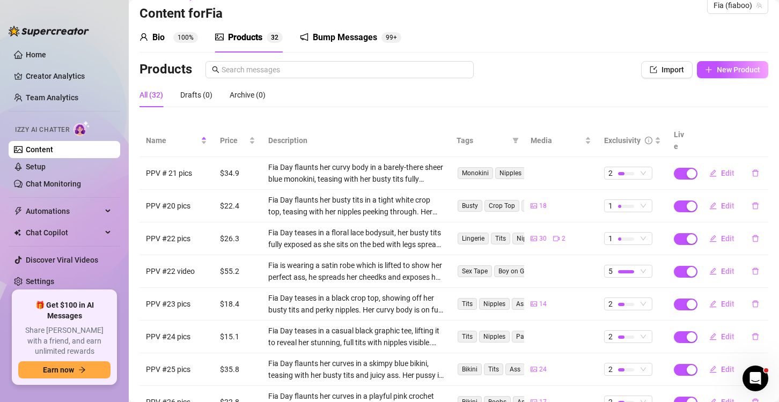
scroll to position [0, 0]
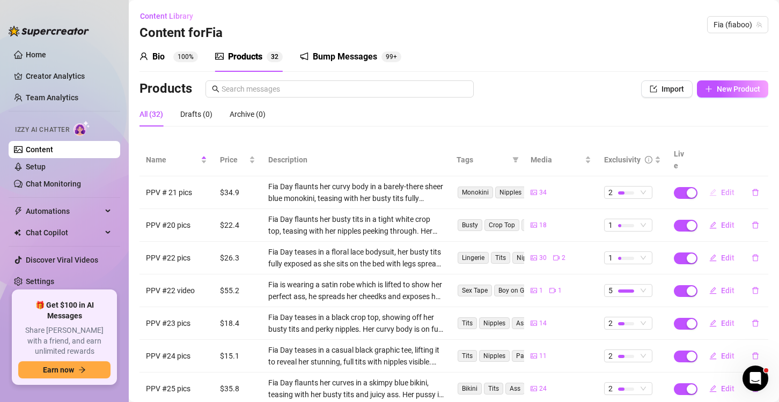
click at [709, 189] on icon "edit" at bounding box center [713, 193] width 8 height 8
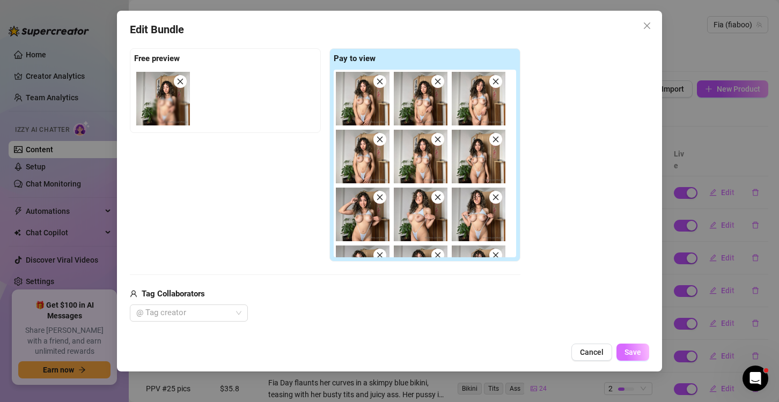
click at [625, 356] on span "Save" at bounding box center [632, 352] width 17 height 9
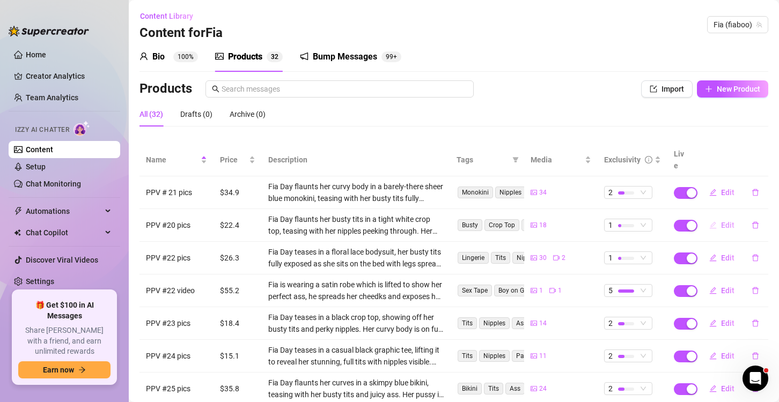
click at [725, 221] on span "Edit" at bounding box center [727, 225] width 13 height 9
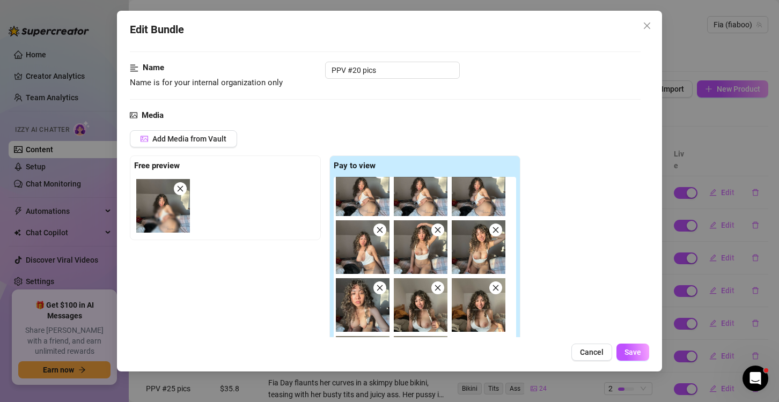
scroll to position [159, 0]
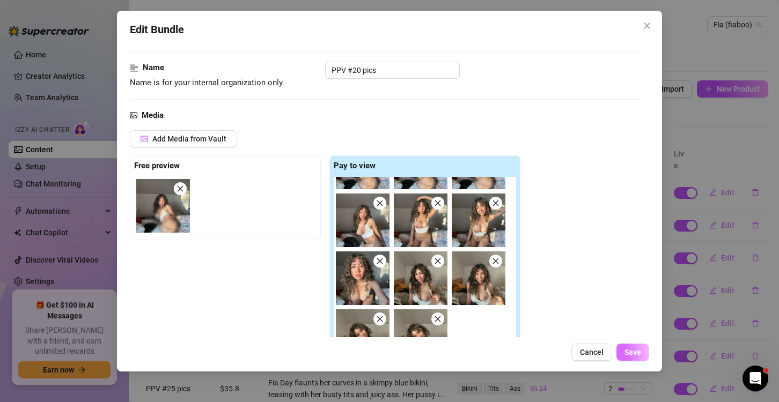
click at [629, 354] on span "Save" at bounding box center [632, 352] width 17 height 9
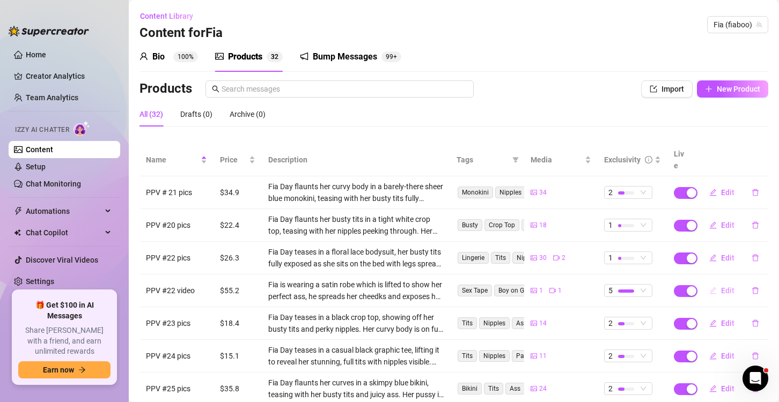
click at [727, 282] on button "Edit" at bounding box center [721, 290] width 42 height 17
type textarea "I’m bent over with my silky robe lifted, showing off my perfect ass while he sp…"
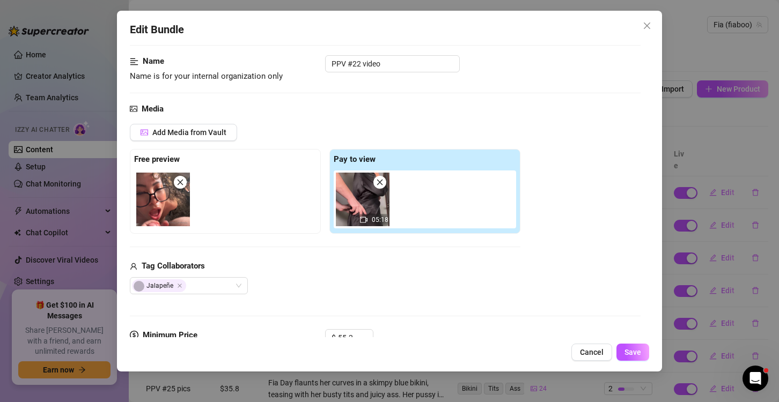
scroll to position [215, 0]
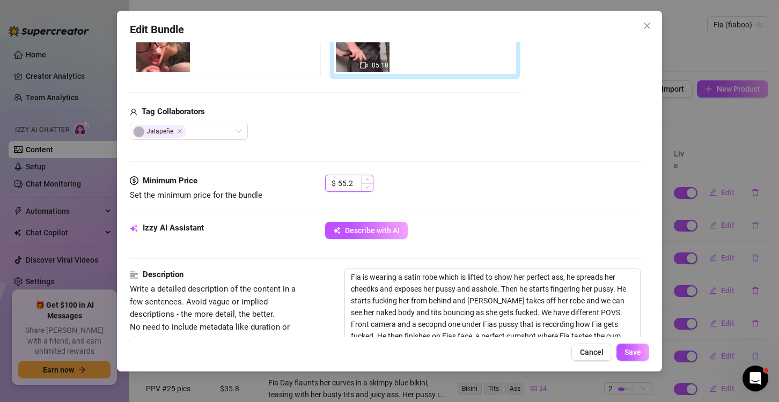
click at [342, 182] on input "55.2" at bounding box center [355, 183] width 35 height 16
click at [345, 184] on input "55.2" at bounding box center [355, 183] width 35 height 16
click at [352, 184] on input "55.2" at bounding box center [355, 183] width 35 height 16
drag, startPoint x: 345, startPoint y: 183, endPoint x: 354, endPoint y: 190, distance: 11.8
click at [346, 186] on input "55.2" at bounding box center [355, 183] width 35 height 16
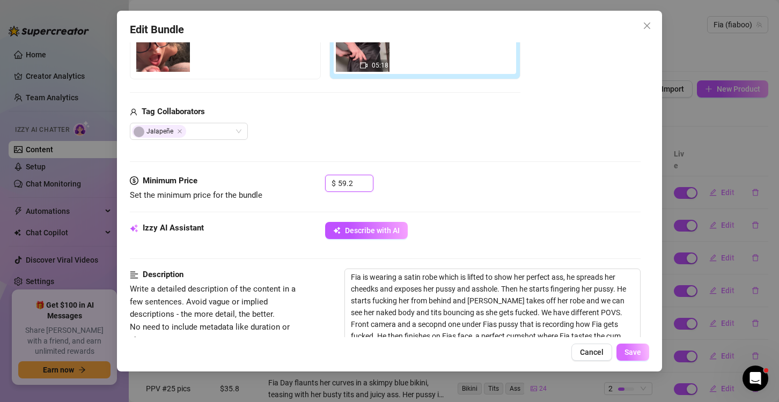
type input "59.2"
click at [626, 351] on span "Save" at bounding box center [632, 352] width 17 height 9
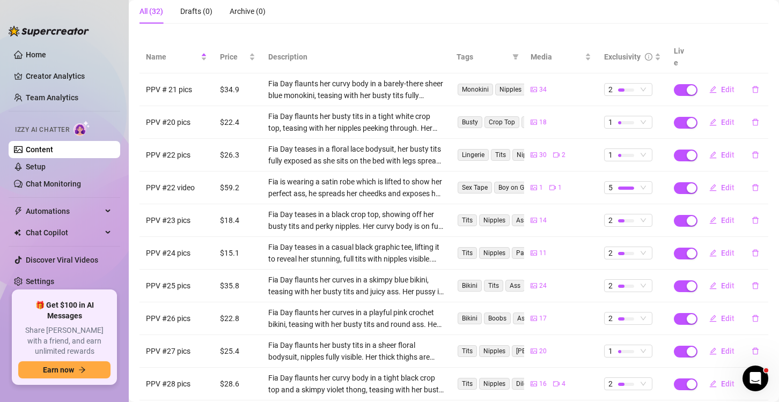
scroll to position [107, 0]
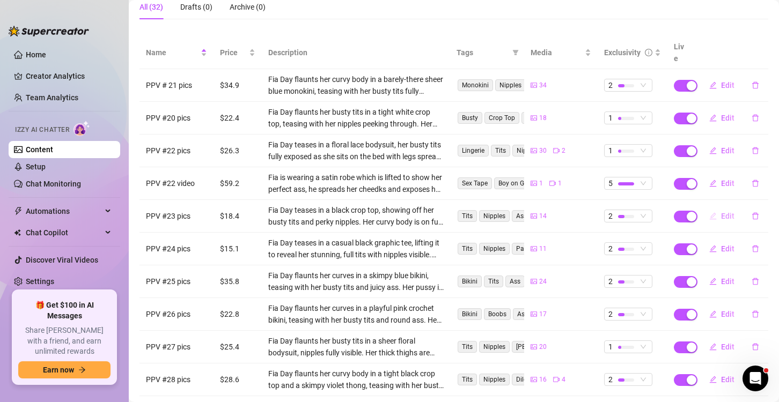
click at [709, 212] on icon "edit" at bounding box center [713, 216] width 8 height 8
type textarea "Wearing nothing but a tight black crop top… my busty tits and perky nipples are…"
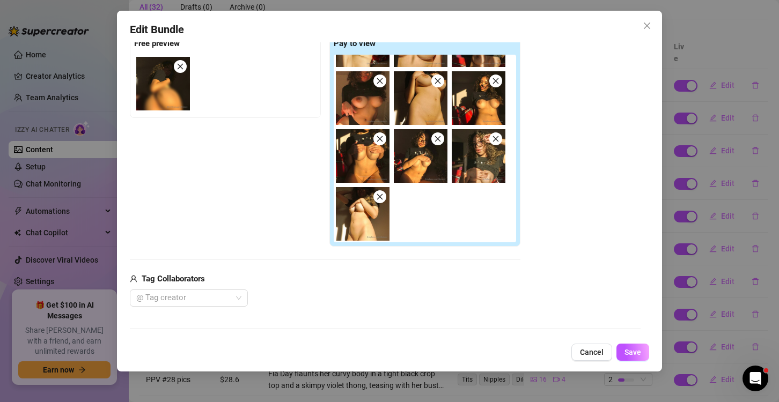
scroll to position [375, 0]
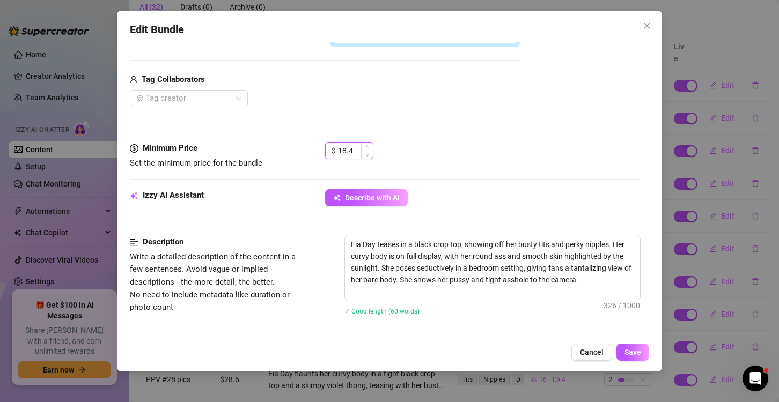
click at [354, 151] on input "18.4" at bounding box center [355, 151] width 35 height 16
type input "1"
type input "25.1"
click at [629, 356] on span "Save" at bounding box center [632, 352] width 17 height 9
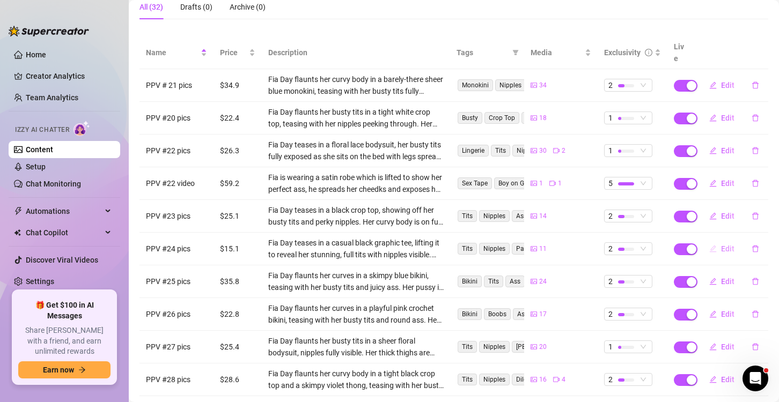
click at [721, 245] on span "Edit" at bounding box center [727, 249] width 13 height 9
type textarea "Just a black graphic tee and grey panties… but I couldn’t help myself 😈 I lift …"
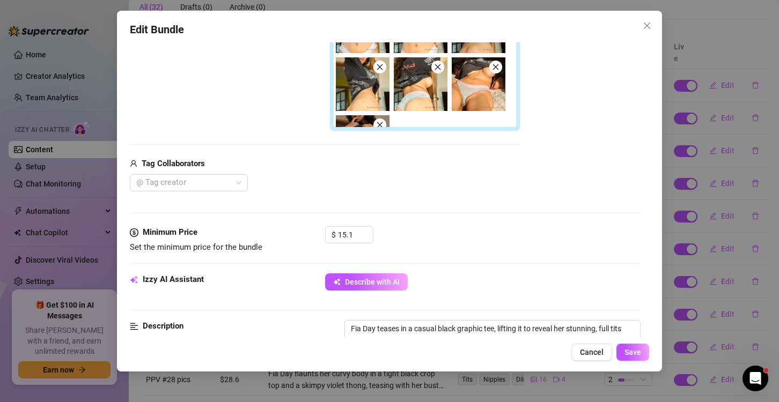
scroll to position [322, 0]
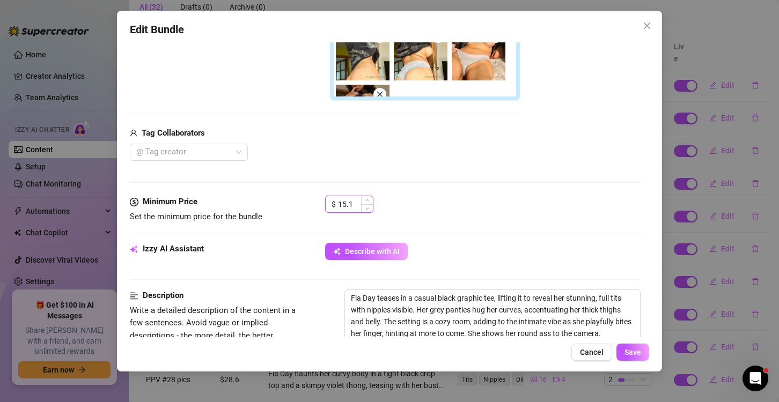
click at [351, 197] on input "15.1" at bounding box center [355, 204] width 35 height 16
type input "1"
type input "25.8"
click at [633, 357] on span "Save" at bounding box center [632, 352] width 17 height 9
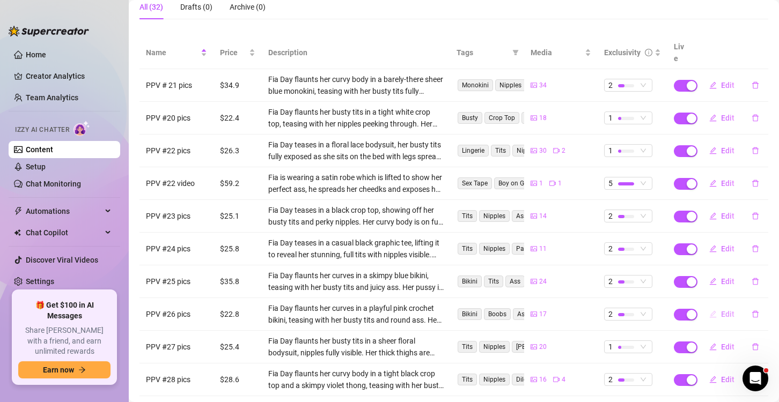
click at [712, 306] on button "Edit" at bounding box center [721, 314] width 42 height 17
type textarea "I’m teasing in a playful pink crochet bikini that leaves very little to the ima…"
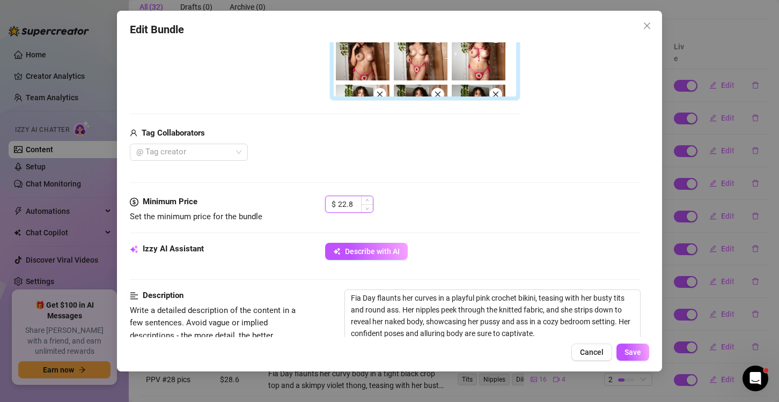
click at [356, 204] on input "22.8" at bounding box center [355, 204] width 35 height 16
type input "25.7"
click at [637, 353] on span "Save" at bounding box center [632, 352] width 17 height 9
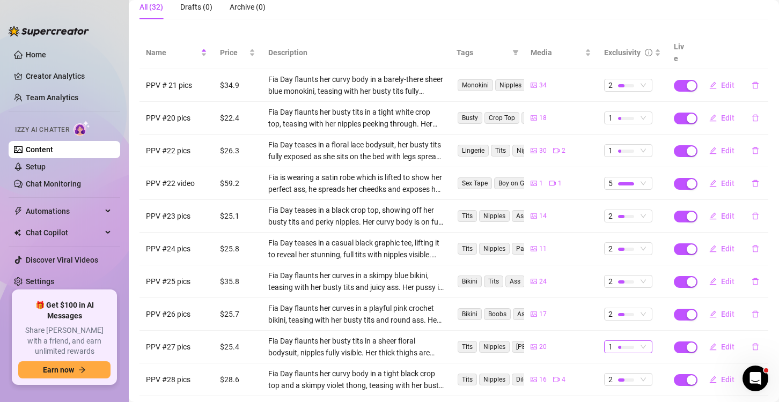
scroll to position [150, 0]
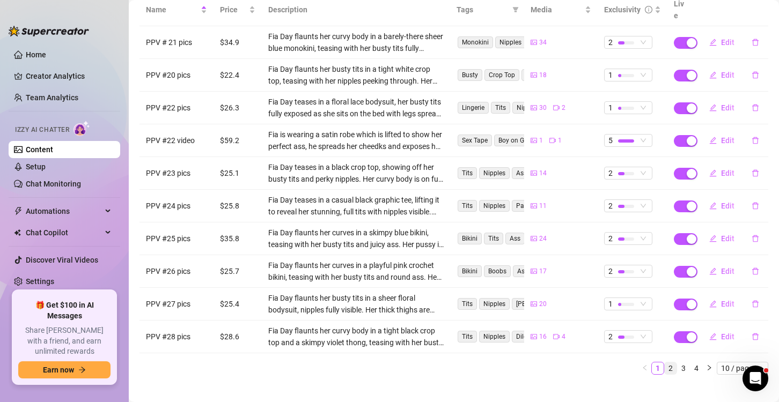
click at [664, 363] on link "2" at bounding box center [670, 369] width 12 height 12
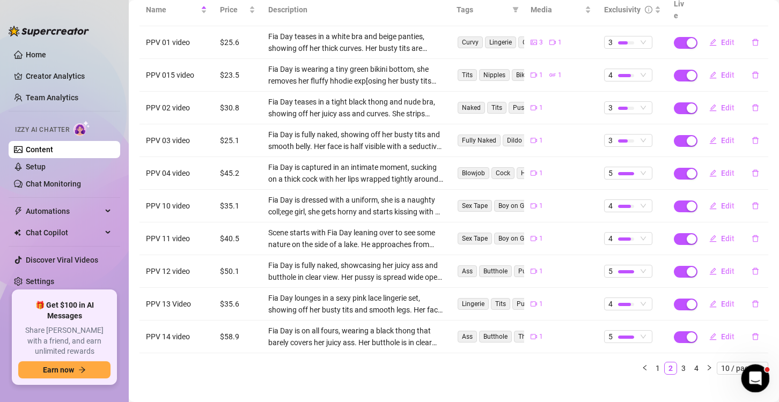
click at [759, 374] on icon "Open Intercom Messenger" at bounding box center [754, 377] width 18 height 18
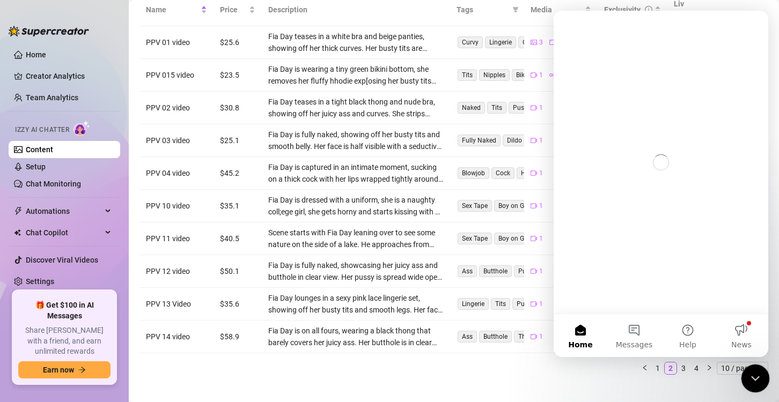
scroll to position [0, 0]
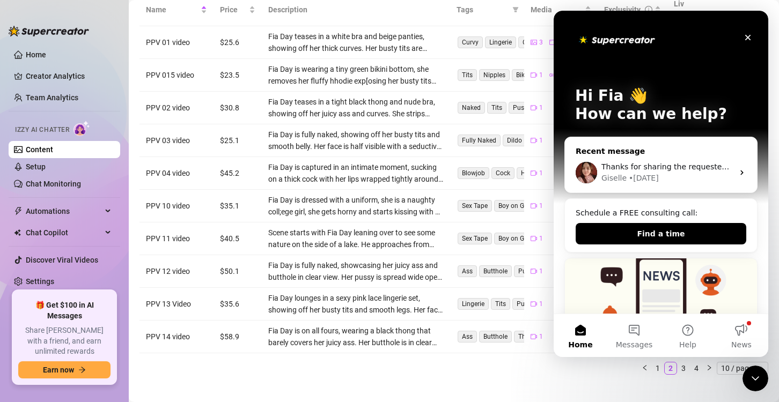
click at [693, 169] on span "Thanks for sharing the requested info. I’ll review this and get back to you sho…" at bounding box center [753, 166] width 305 height 9
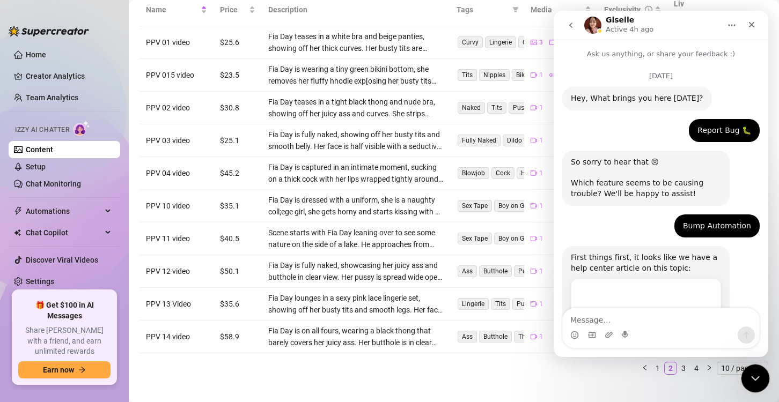
click at [751, 379] on icon "Close Intercom Messenger" at bounding box center [753, 377] width 13 height 13
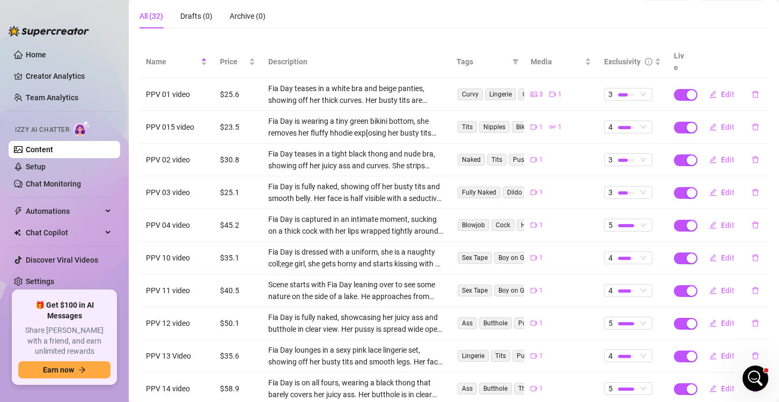
scroll to position [97, 0]
